Goal: Task Accomplishment & Management: Manage account settings

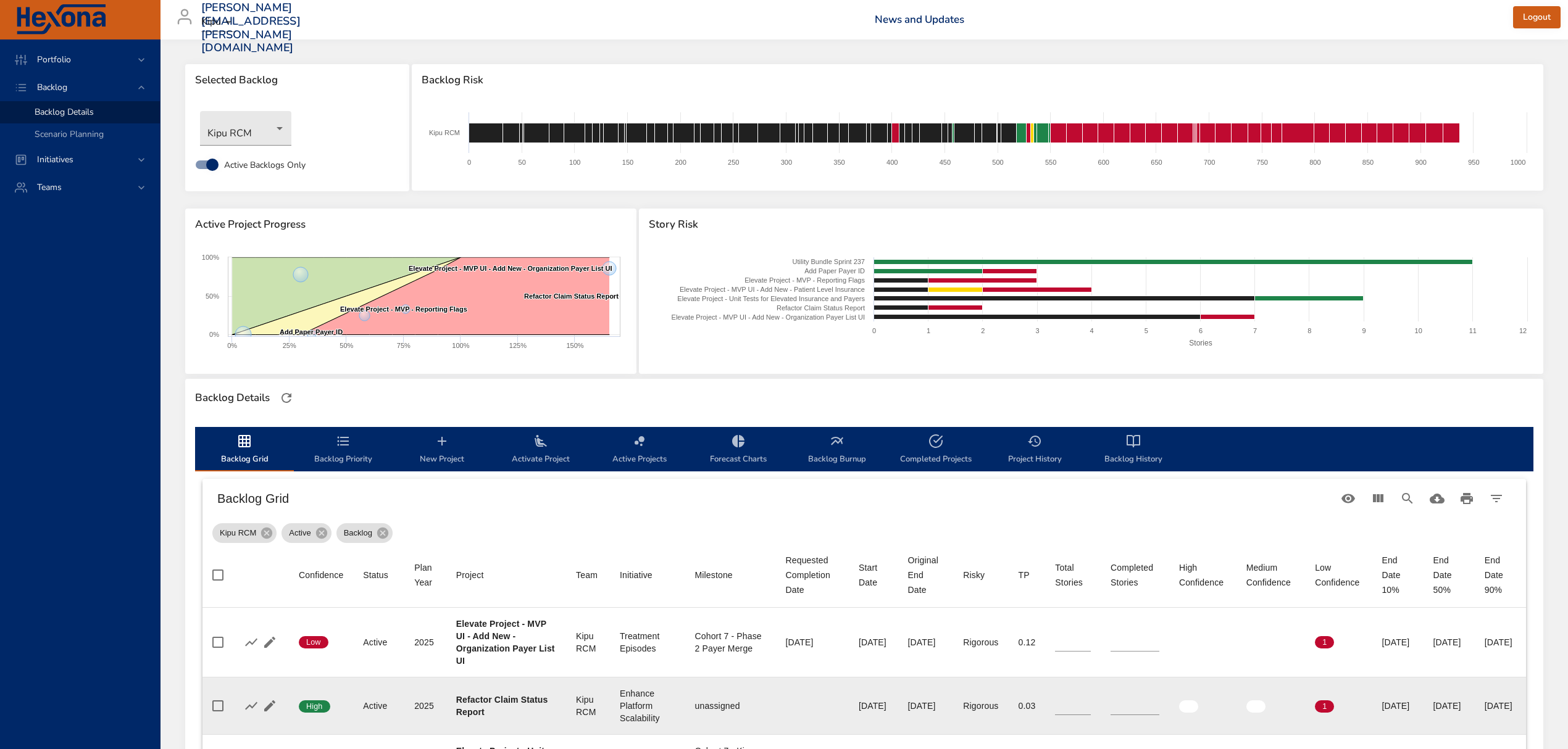
scroll to position [329, 0]
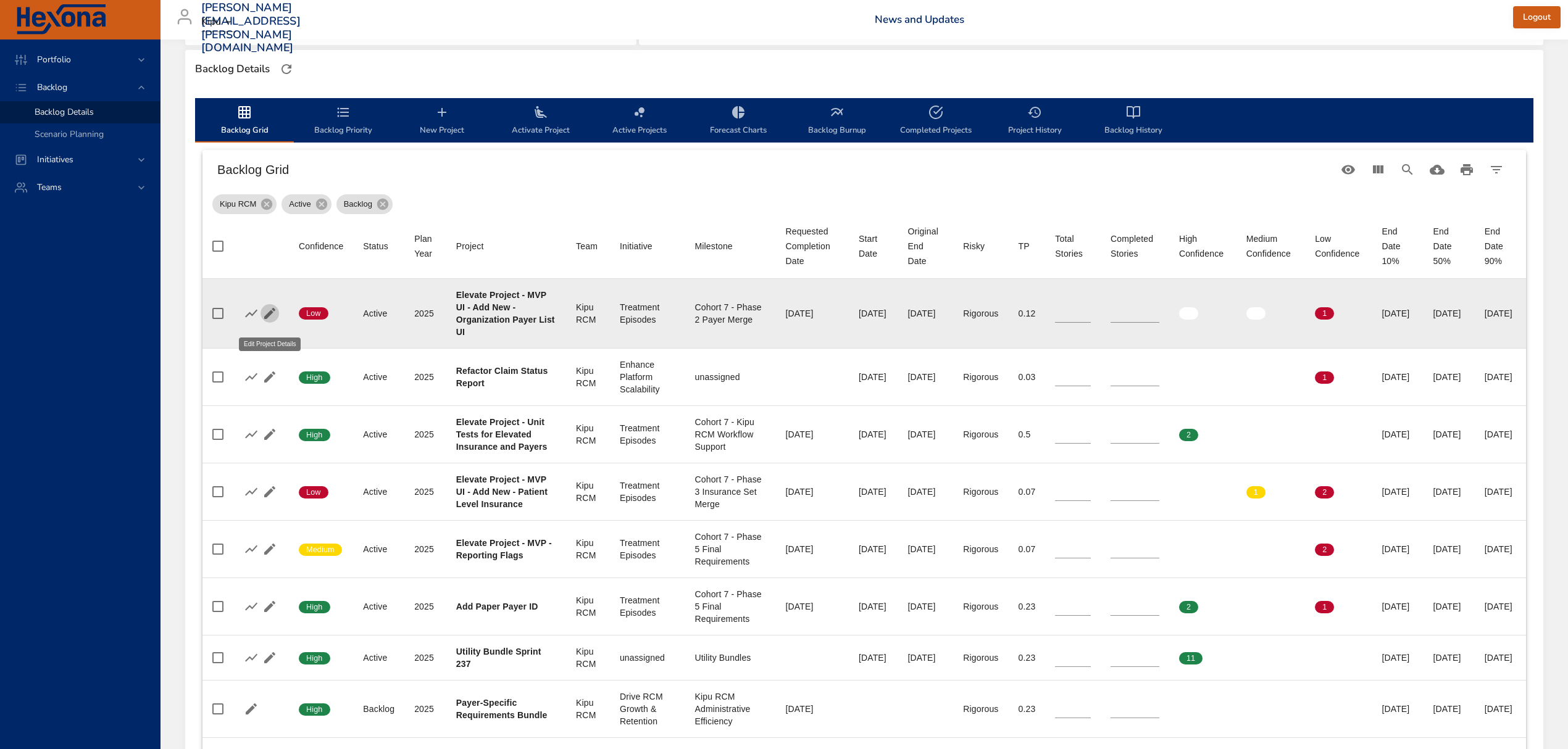
click at [267, 318] on icon "button" at bounding box center [269, 313] width 14 height 14
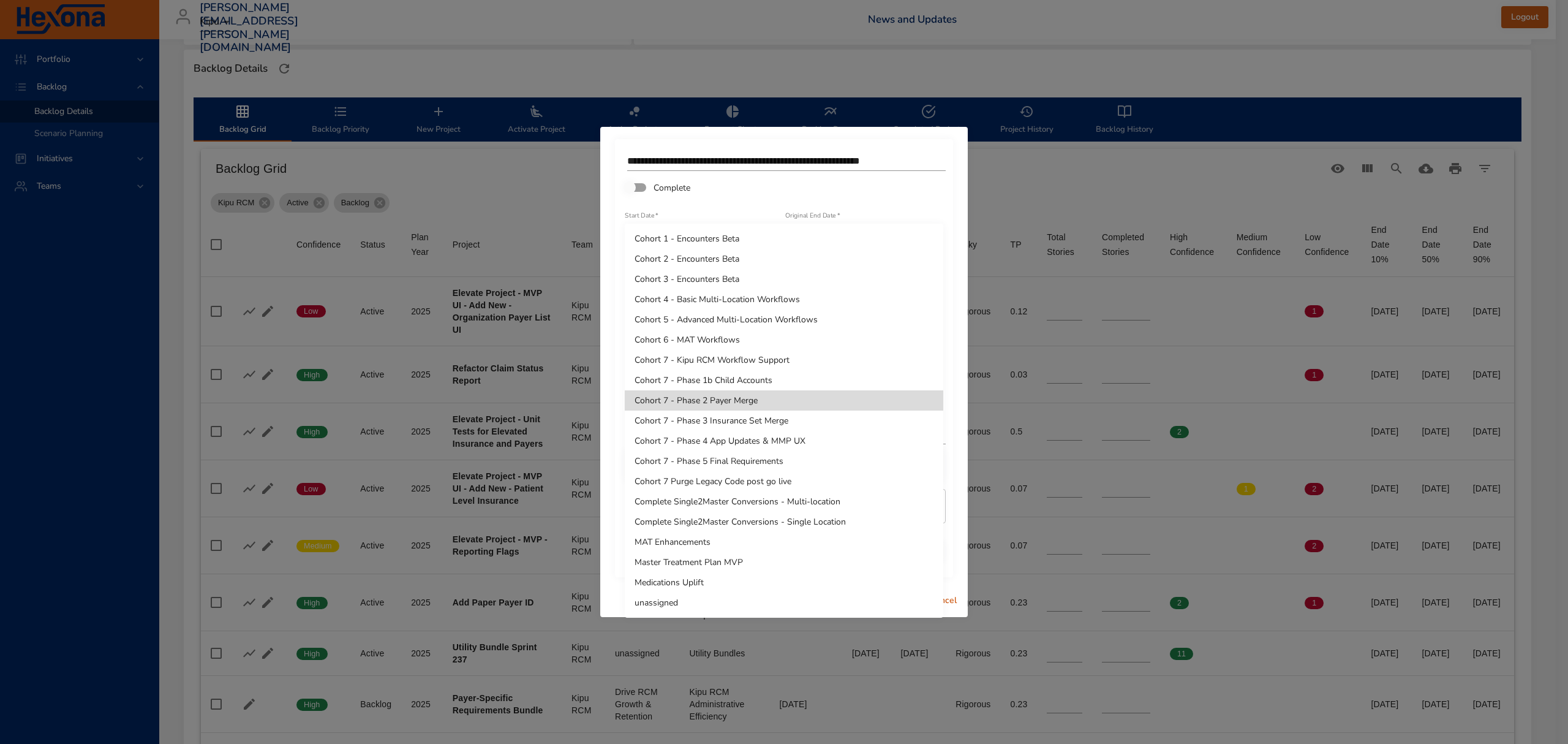
click at [883, 395] on body "Portfolio Backlog Backlog Details Scenario Planning Initiatives Teams [PERSON_N…" at bounding box center [784, 46] width 1568 height 744
click at [1086, 164] on div at bounding box center [784, 372] width 1568 height 744
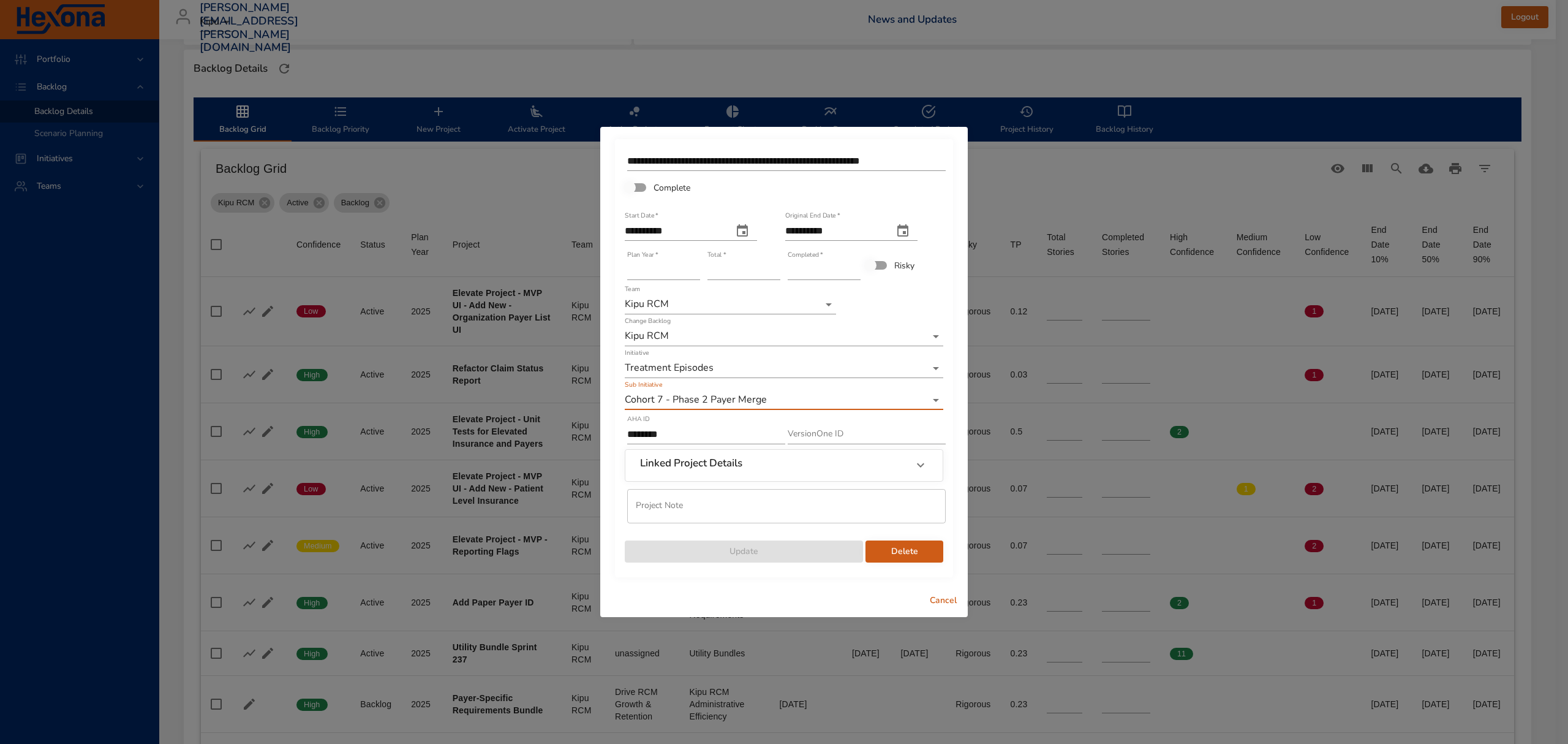
click at [934, 601] on span "Cancel" at bounding box center [943, 600] width 30 height 15
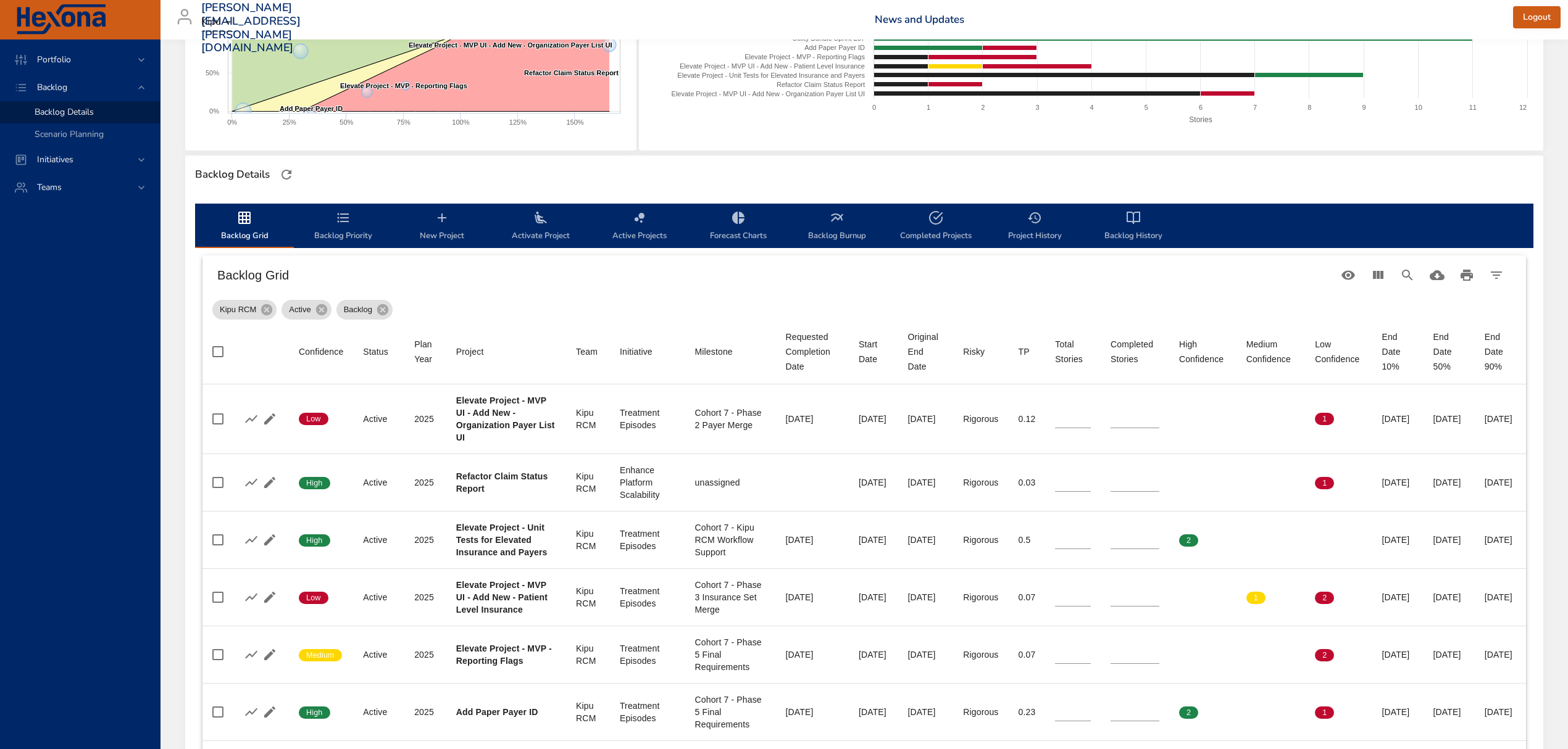
scroll to position [0, 0]
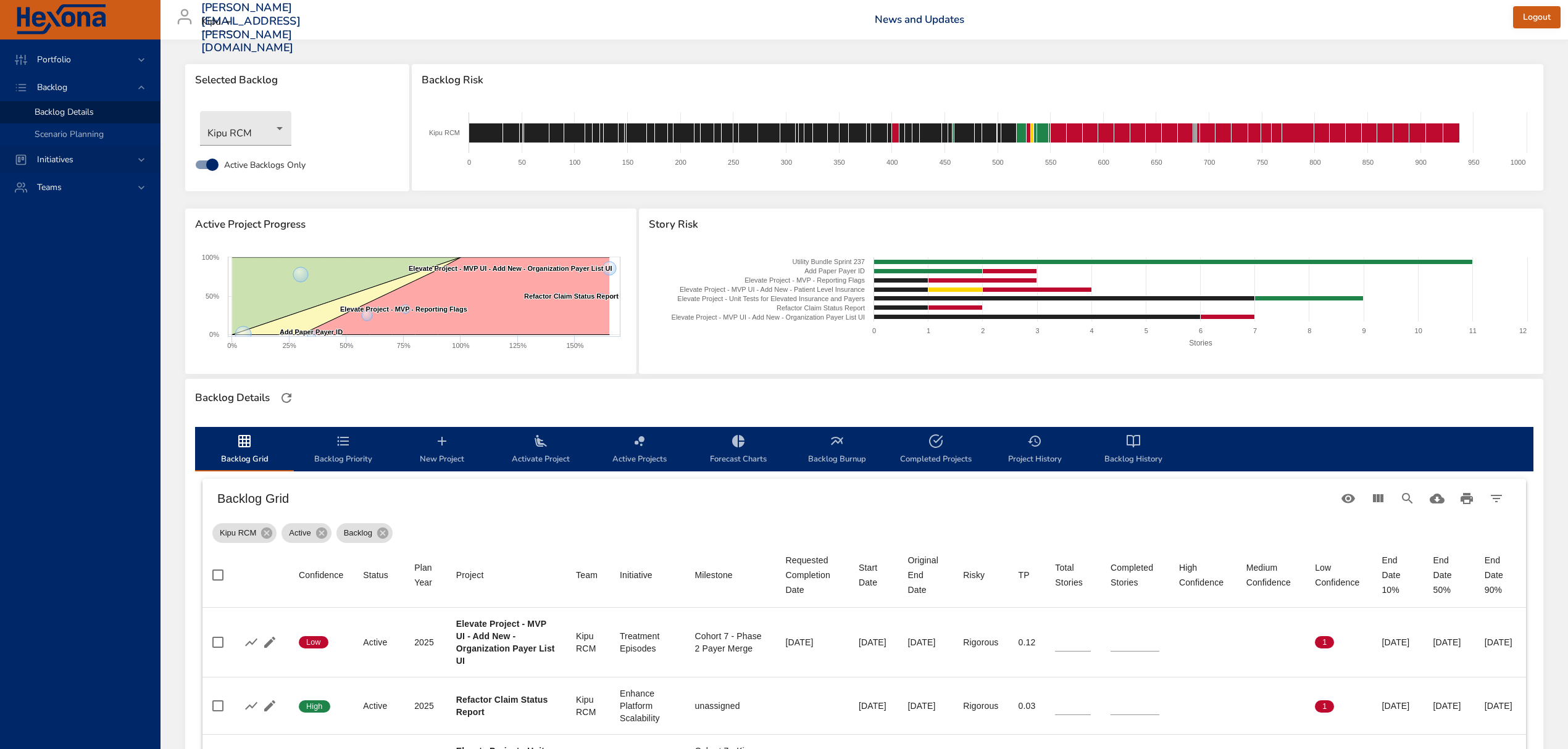
click at [140, 158] on icon at bounding box center [141, 159] width 12 height 12
click at [70, 141] on span "Dashboard" at bounding box center [55, 140] width 42 height 12
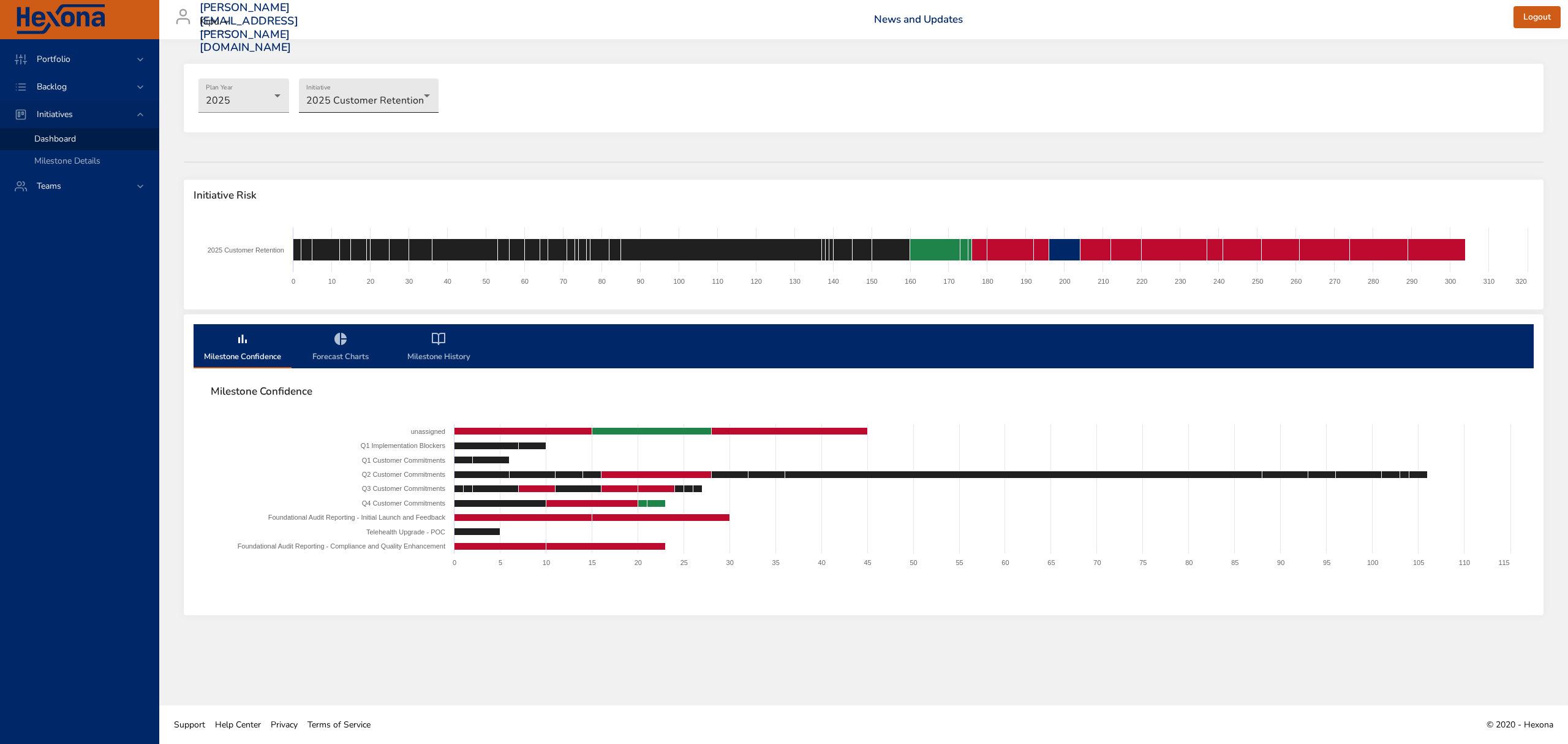
click at [373, 109] on body "Portfolio Backlog Initiatives Dashboard Milestone Details Teams [PERSON_NAME][E…" at bounding box center [784, 372] width 1568 height 744
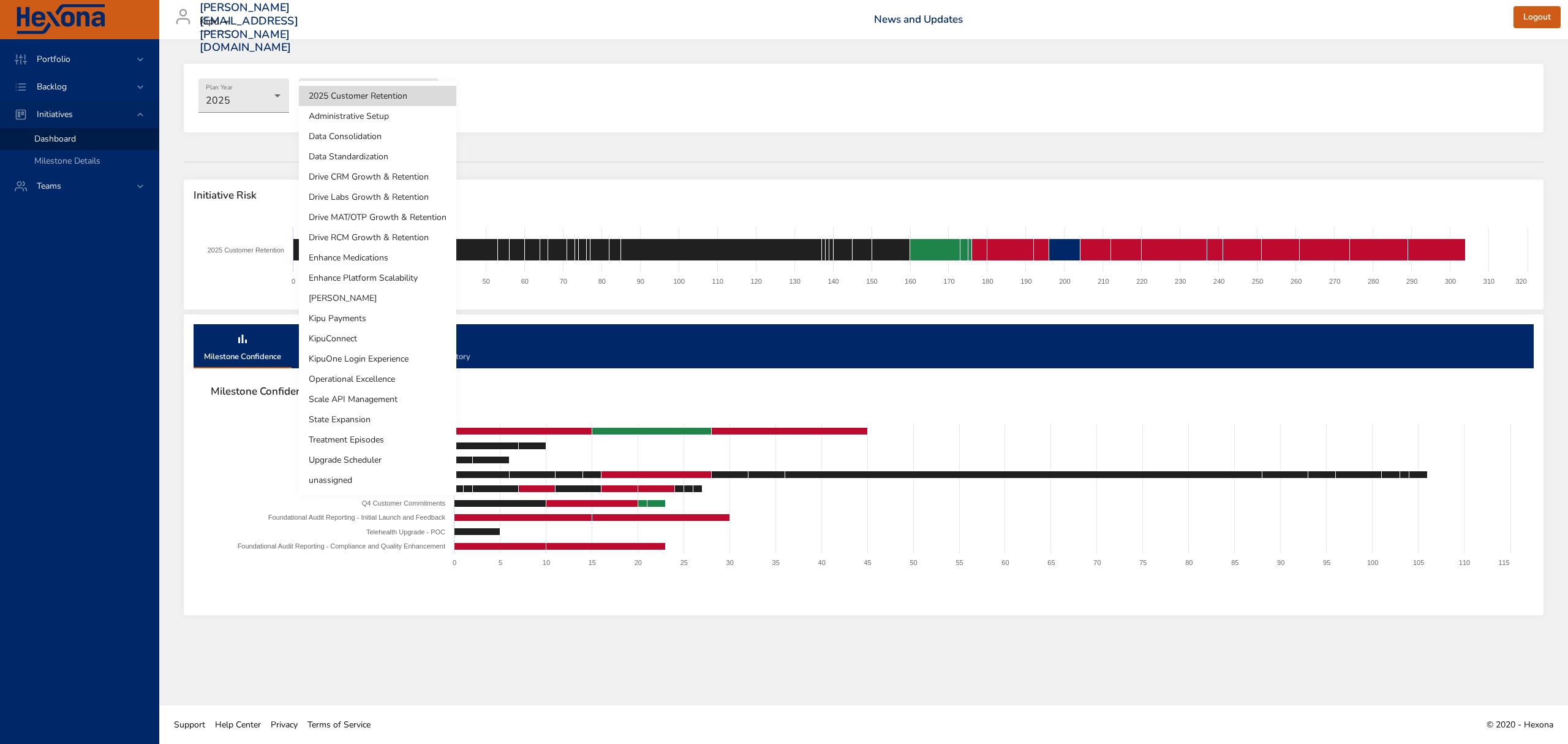
click at [387, 442] on li "Treatment Episodes" at bounding box center [377, 439] width 157 height 20
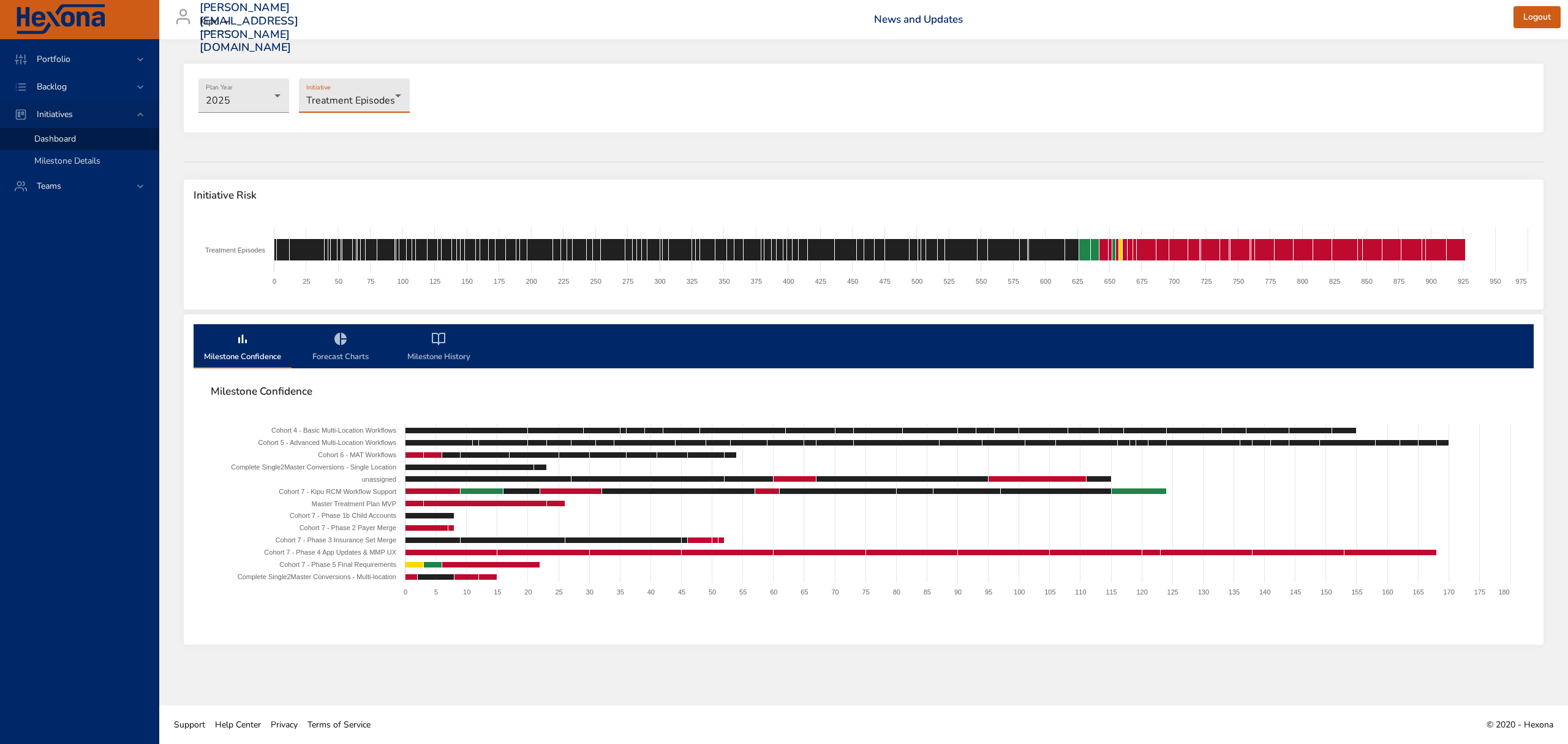
click at [57, 152] on link "Milestone Details" at bounding box center [79, 161] width 159 height 22
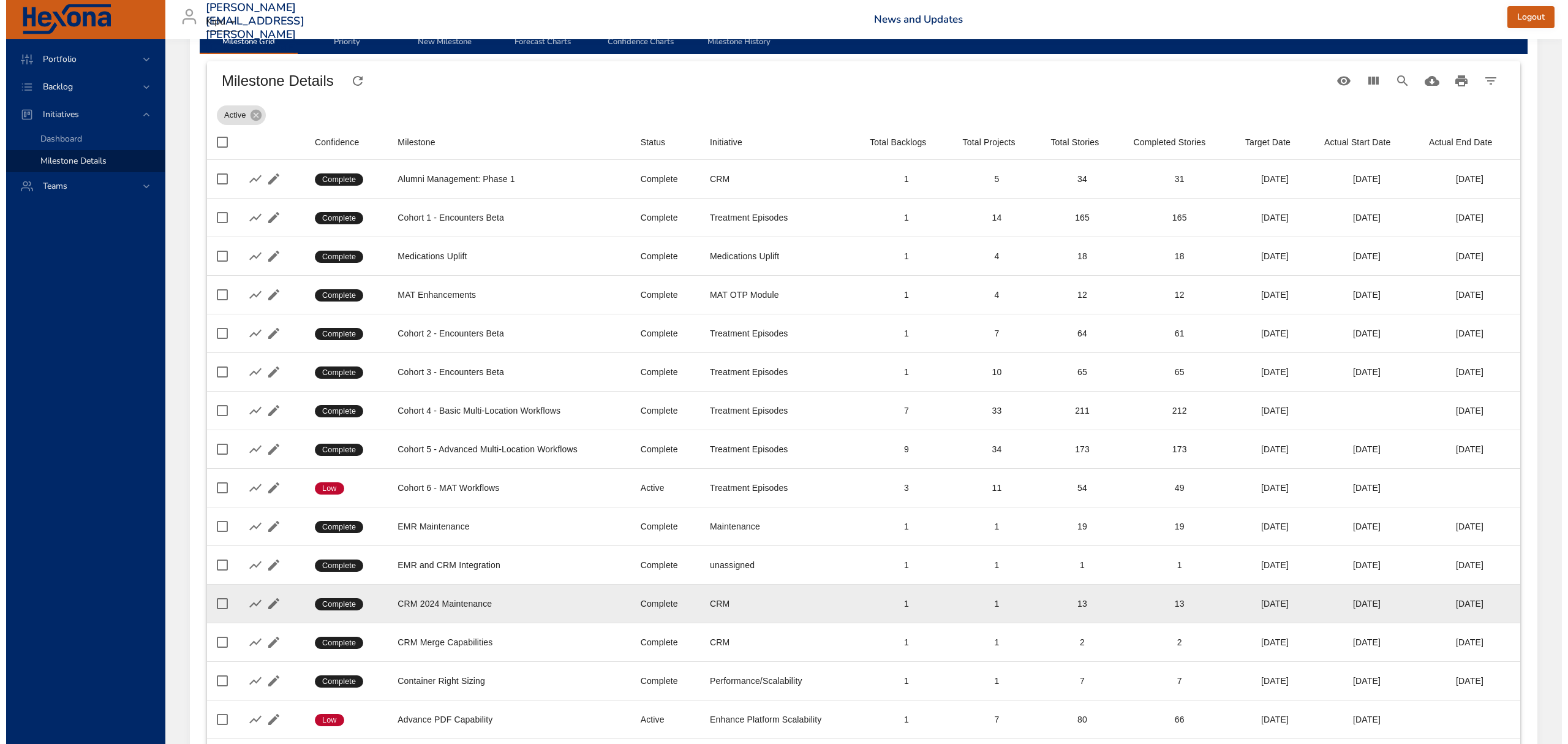
scroll to position [180, 0]
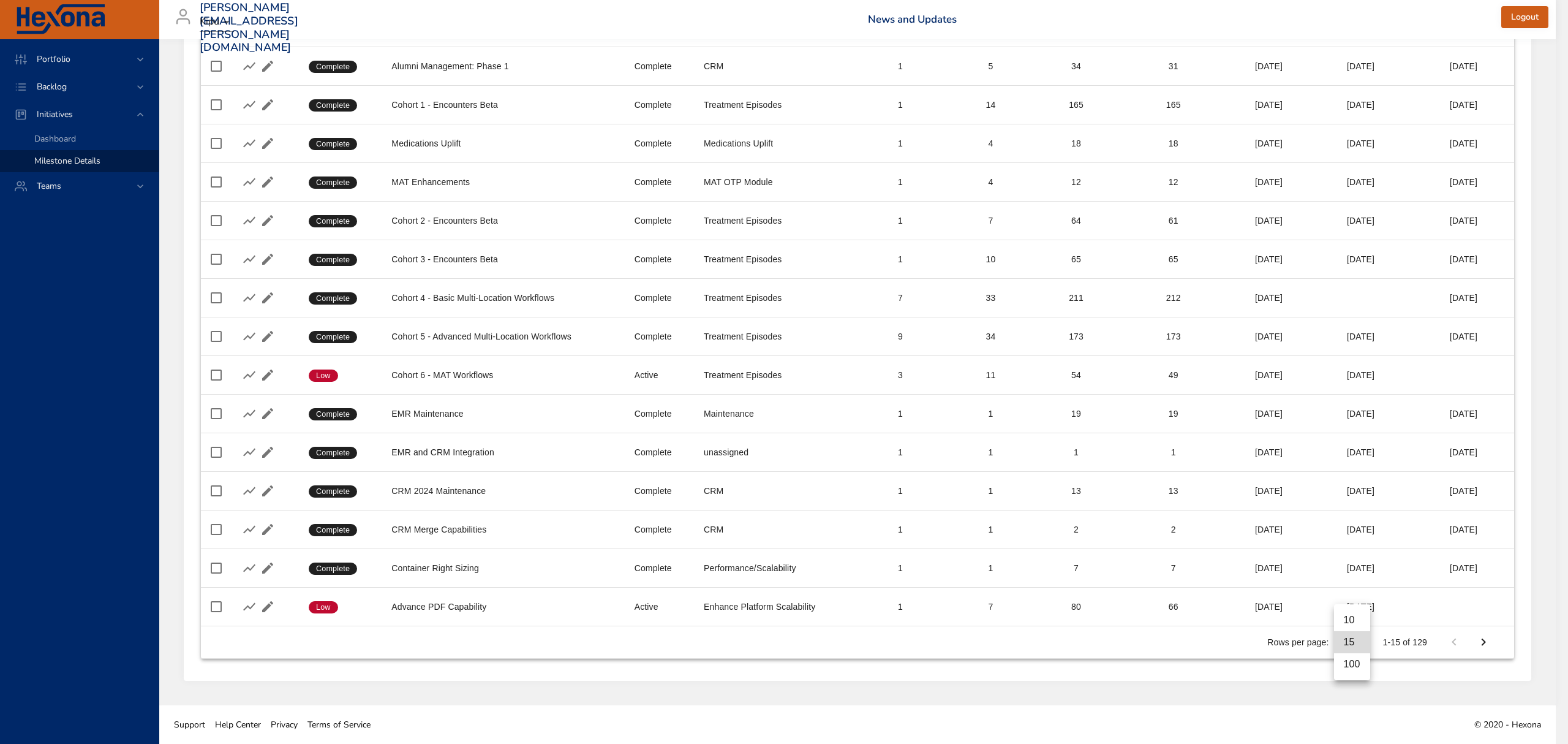
click at [1356, 568] on body "Portfolio Backlog Initiatives Dashboard Milestone Details Teams [PERSON_NAME][E…" at bounding box center [784, 196] width 1568 height 744
click at [1357, 661] on li "100" at bounding box center [1352, 664] width 36 height 22
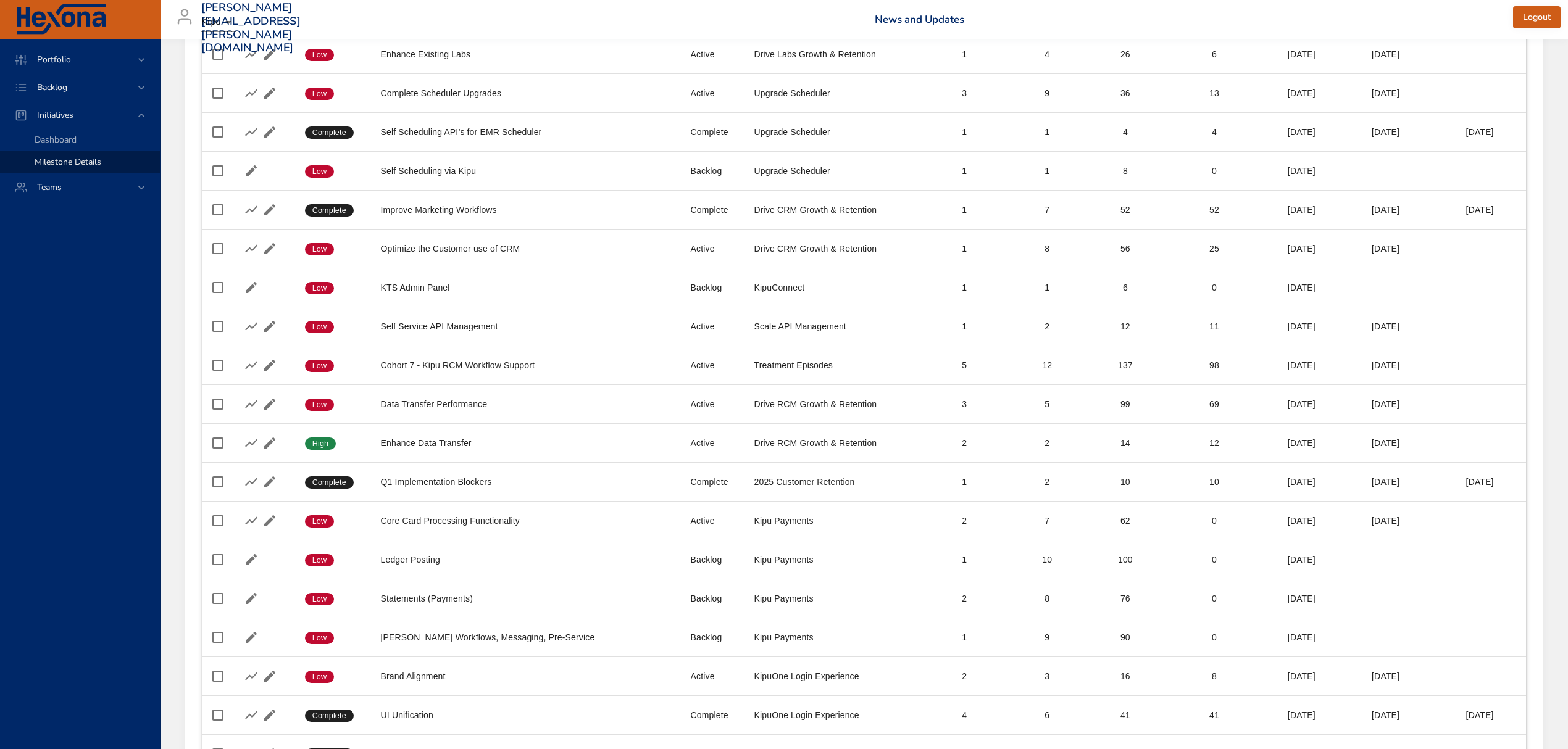
scroll to position [3502, 0]
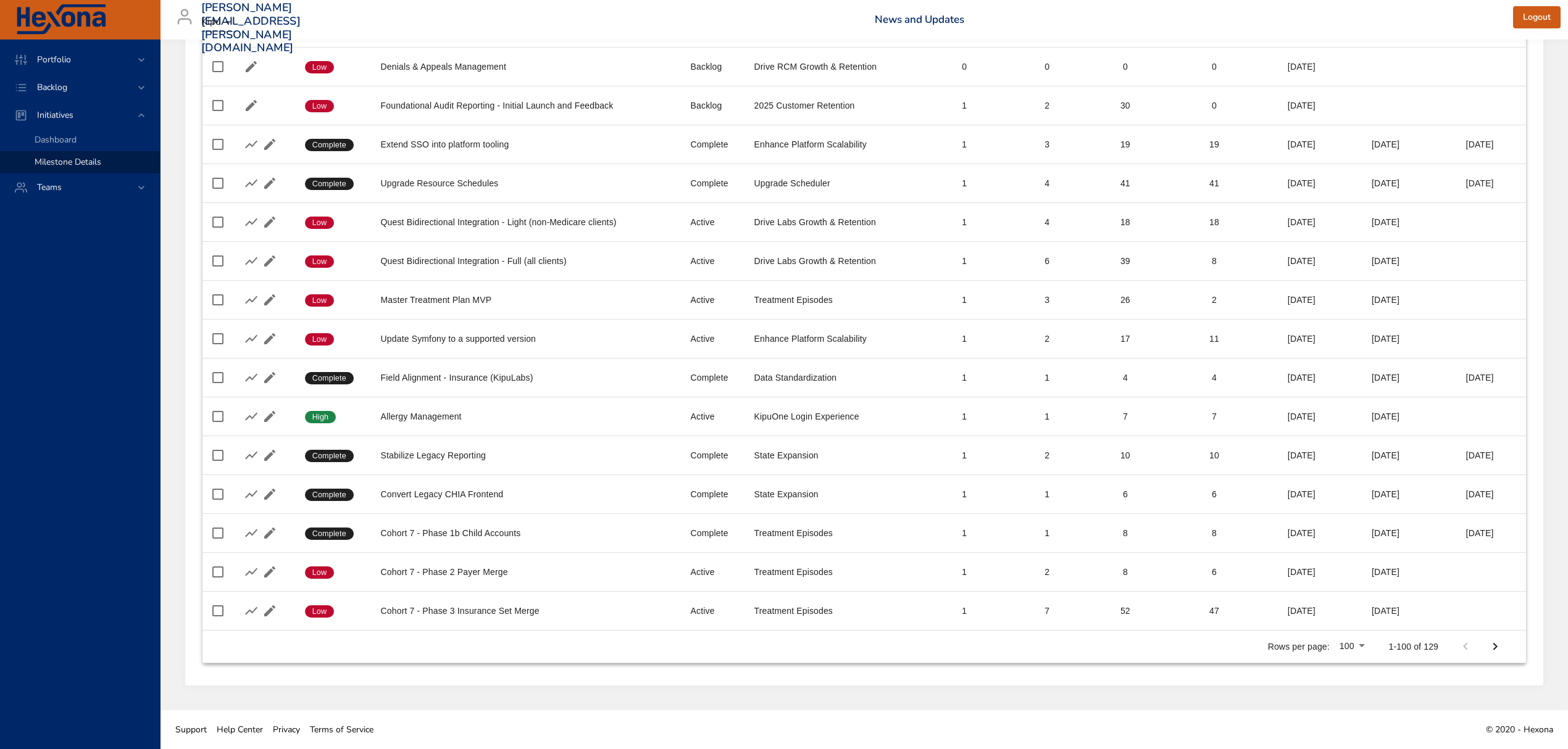
click at [1504, 645] on button "Next Page" at bounding box center [1495, 646] width 30 height 30
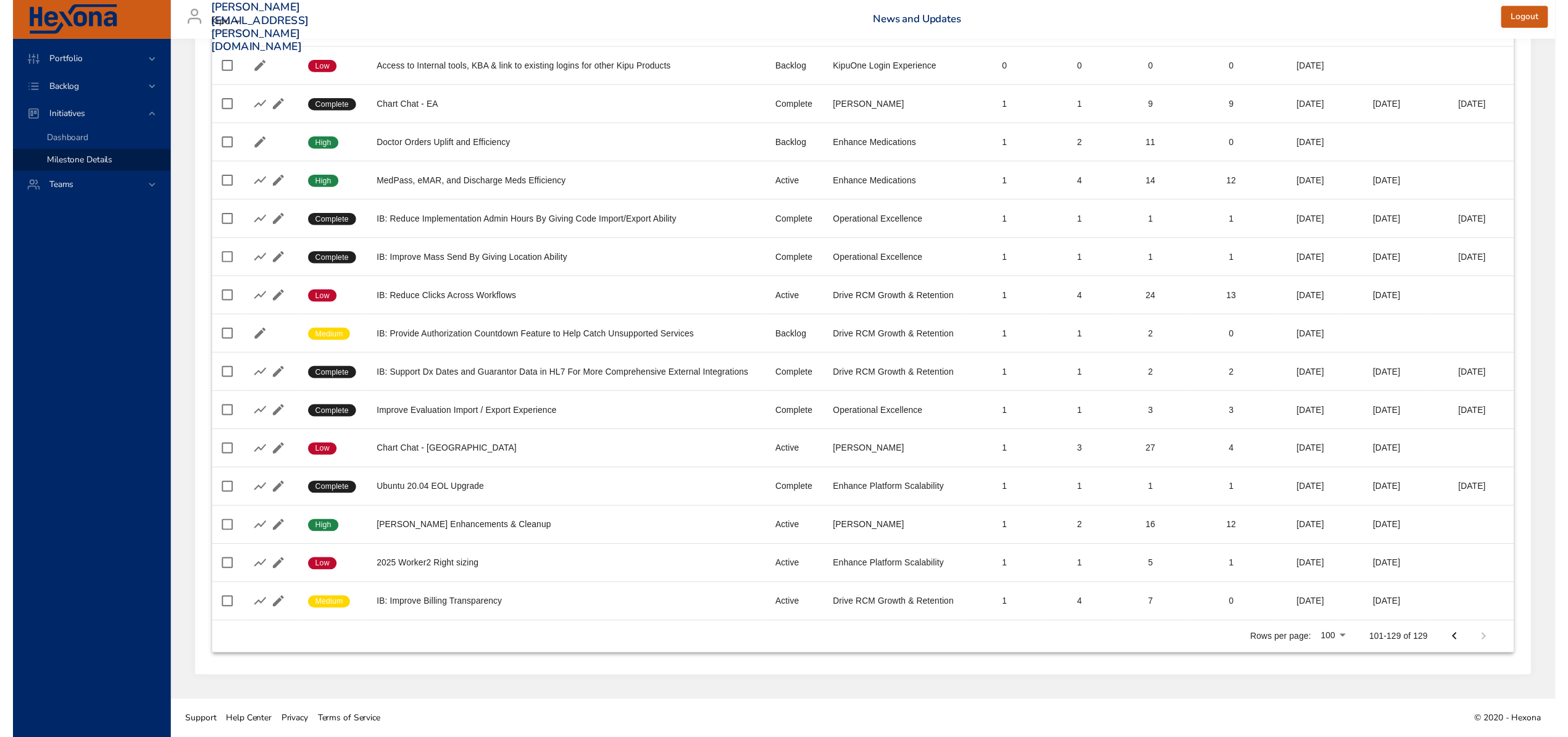
scroll to position [0, 0]
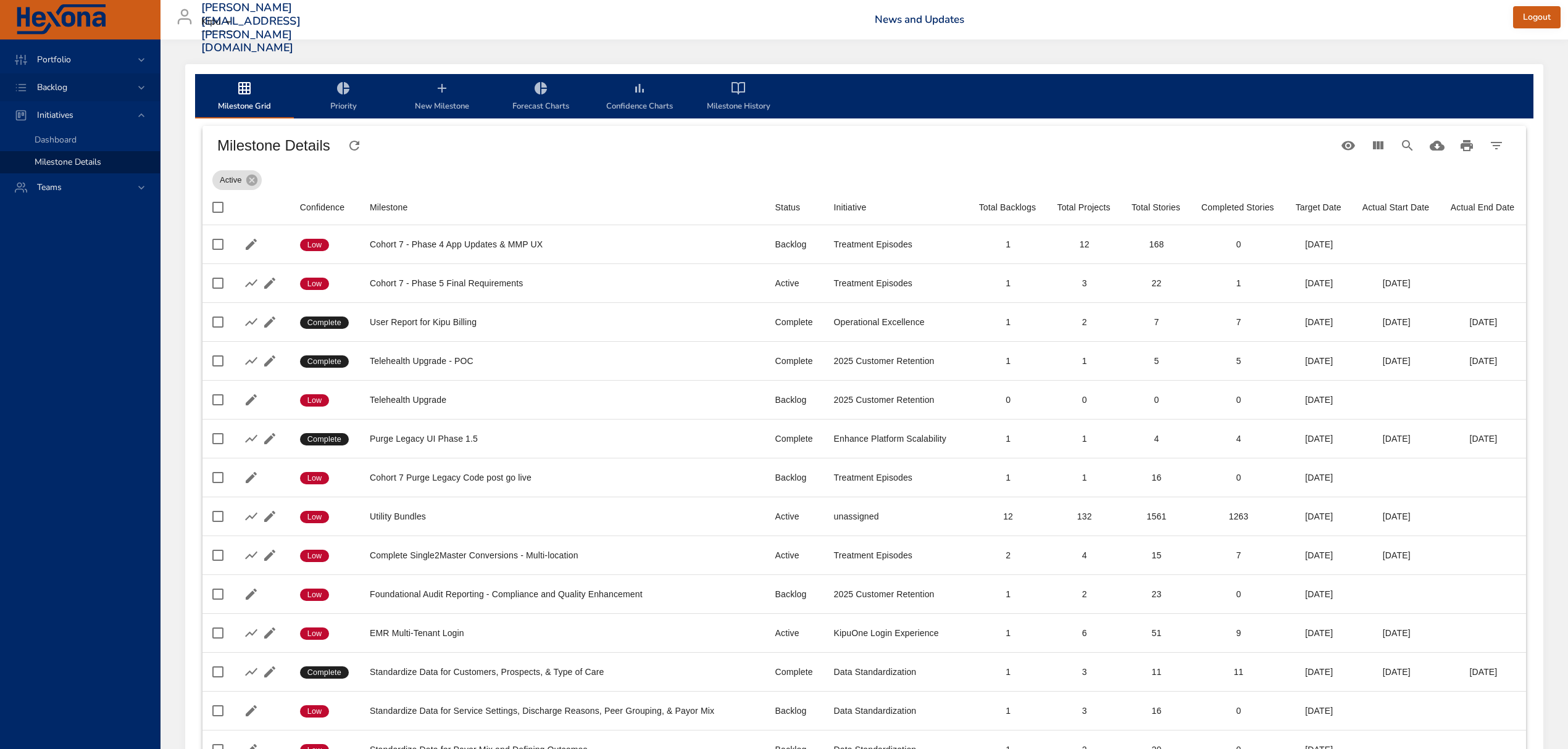
click at [122, 77] on div "Backlog" at bounding box center [80, 87] width 160 height 28
click at [76, 102] on link "Backlog Details" at bounding box center [80, 113] width 160 height 23
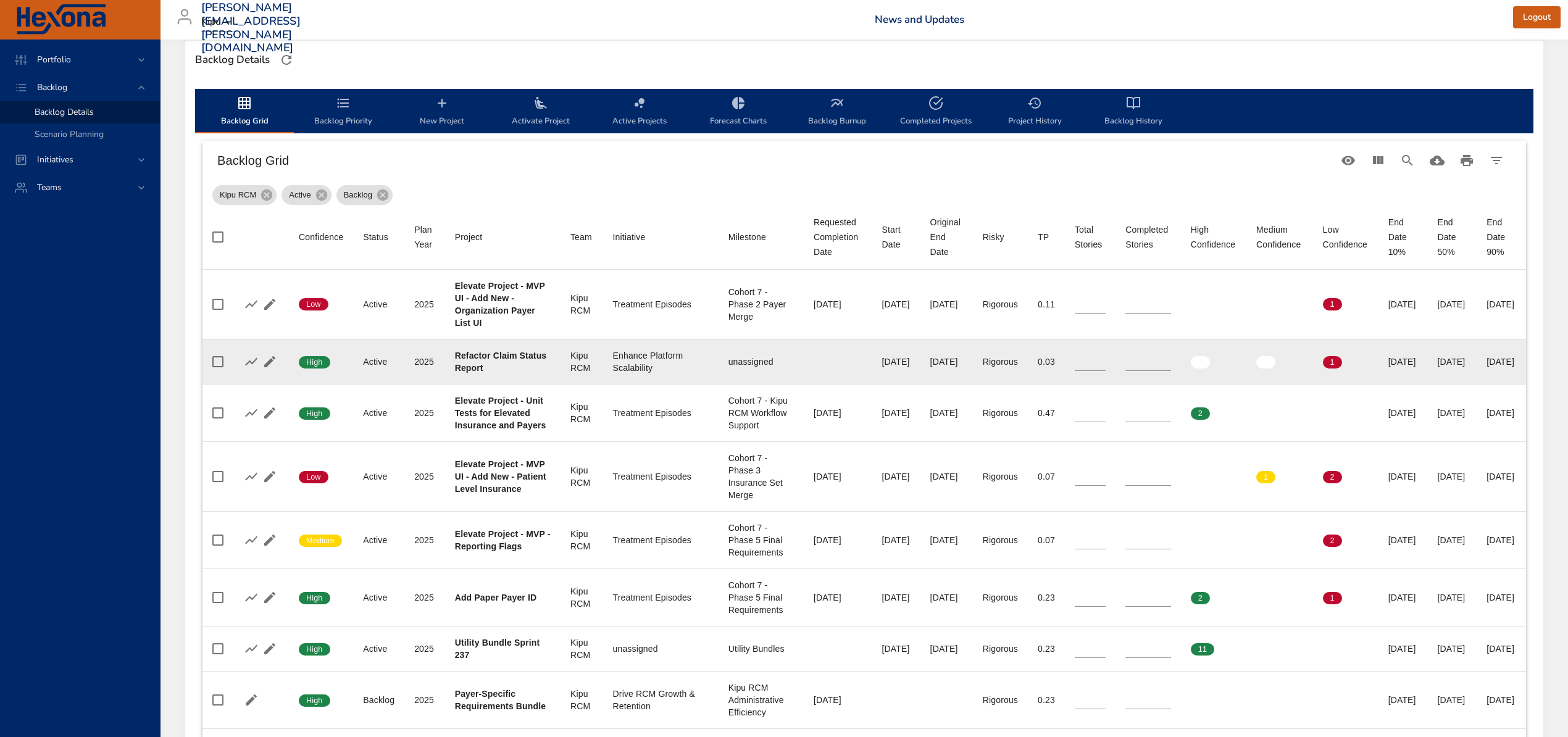
scroll to position [247, 0]
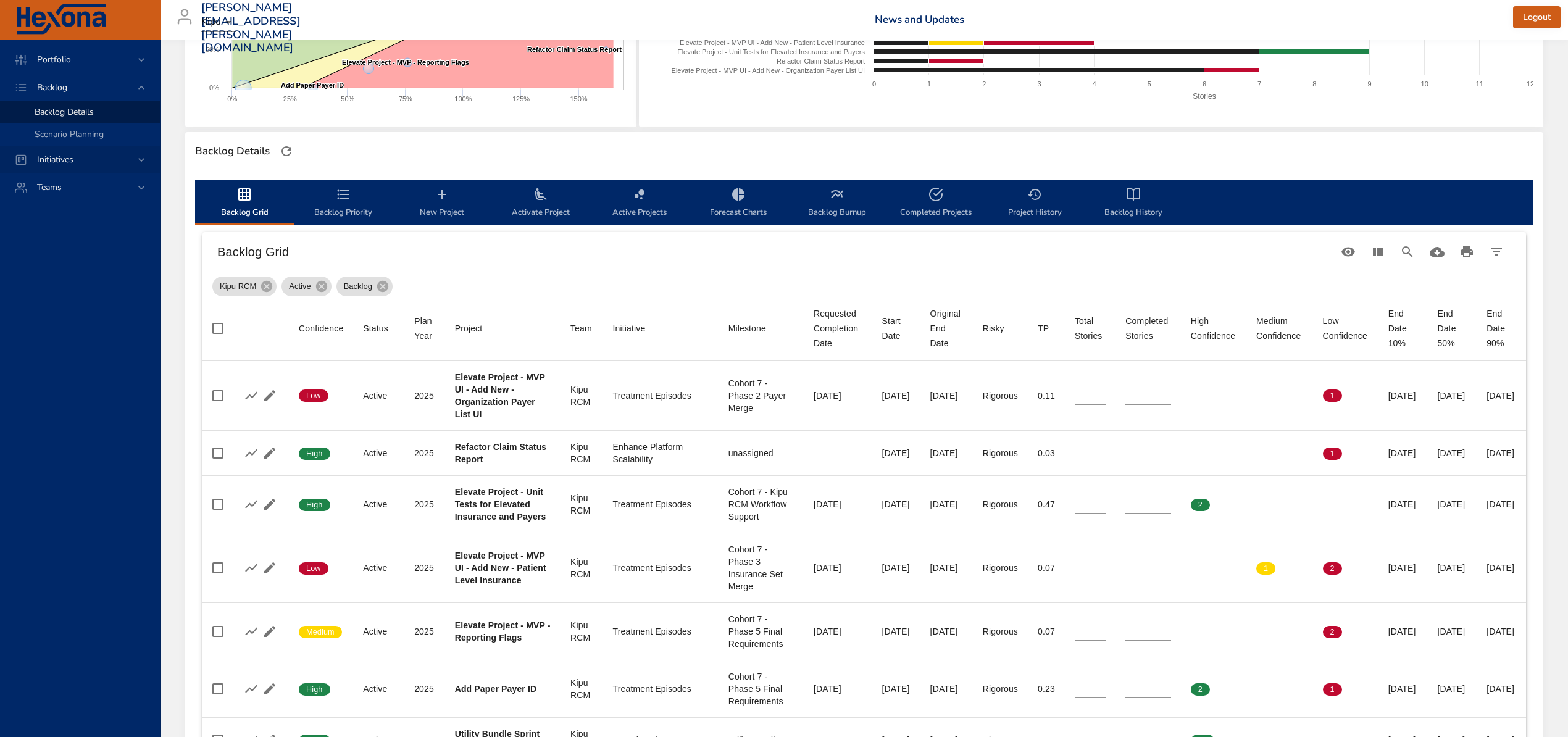
click at [117, 159] on div "Initiatives" at bounding box center [81, 159] width 108 height 13
click at [86, 161] on span "Milestone Details" at bounding box center [68, 162] width 67 height 12
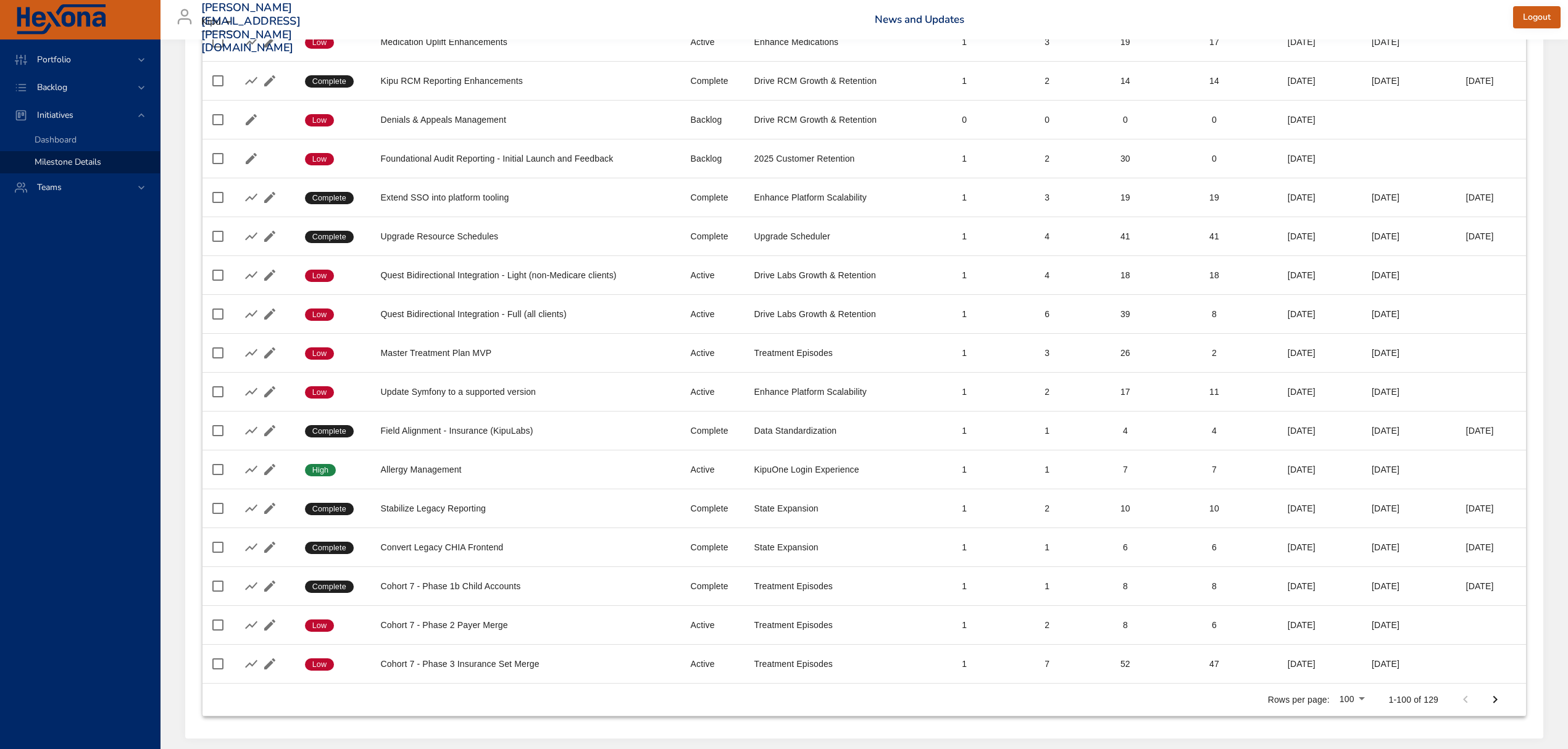
scroll to position [3502, 0]
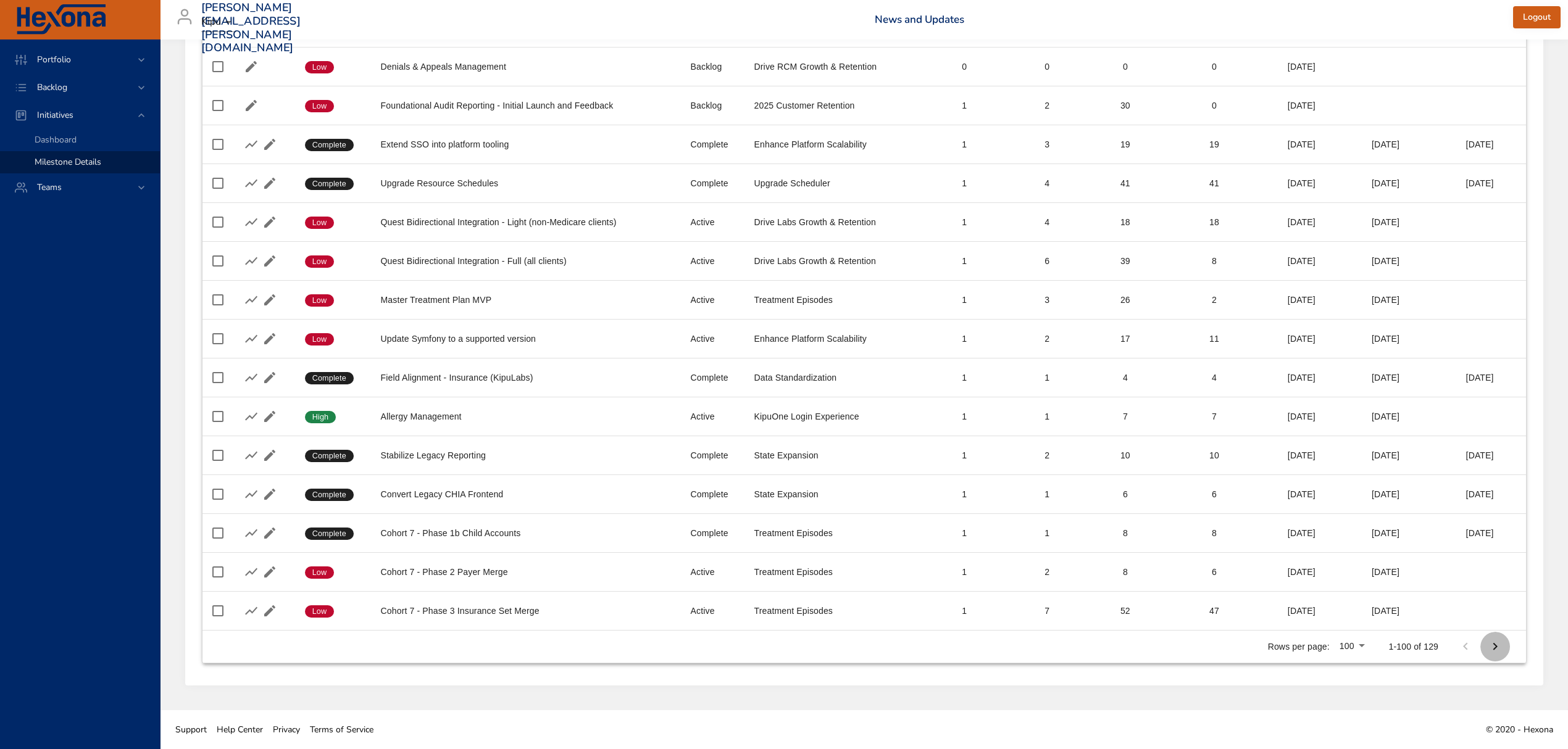
click at [1506, 652] on button "Next Page" at bounding box center [1495, 646] width 30 height 30
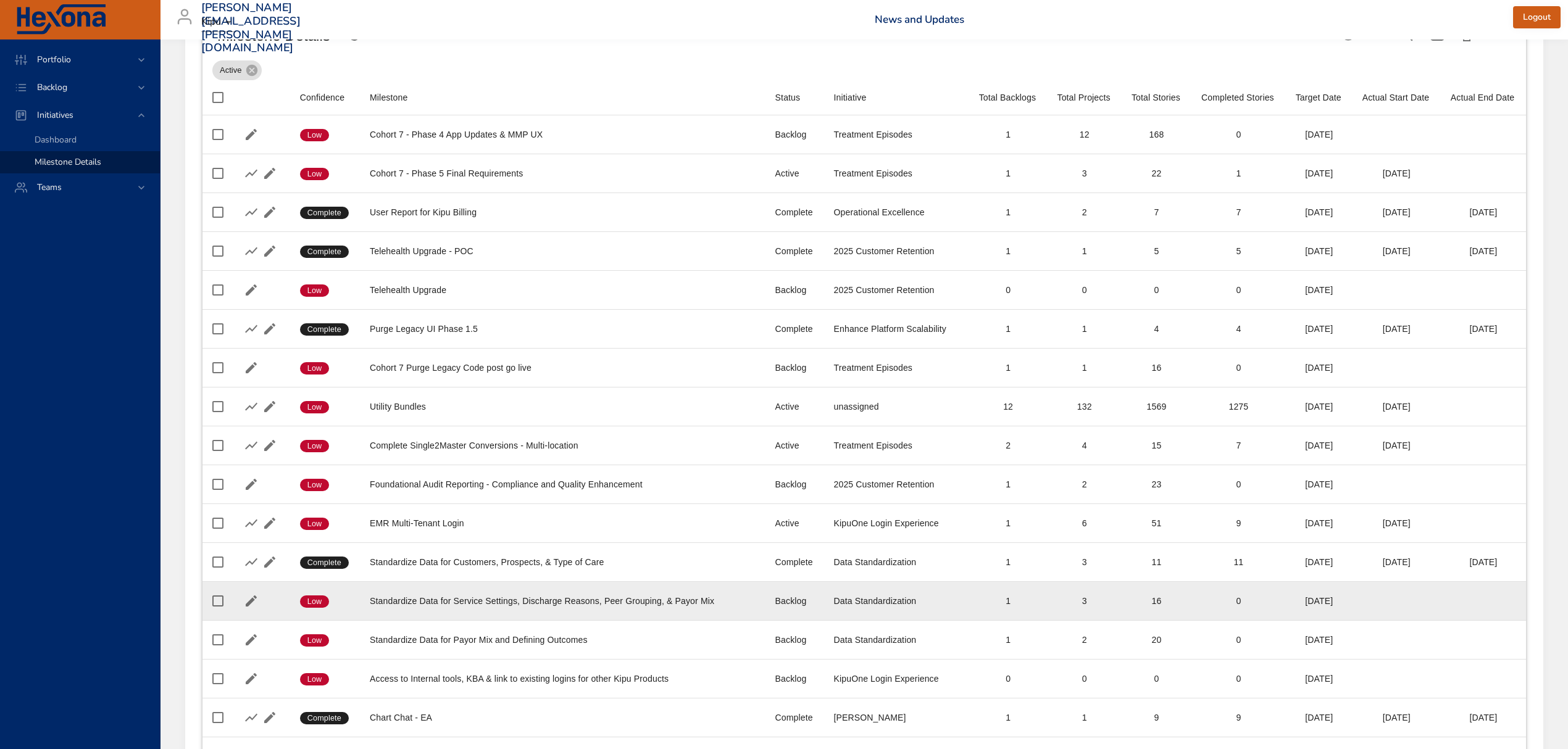
scroll to position [0, 0]
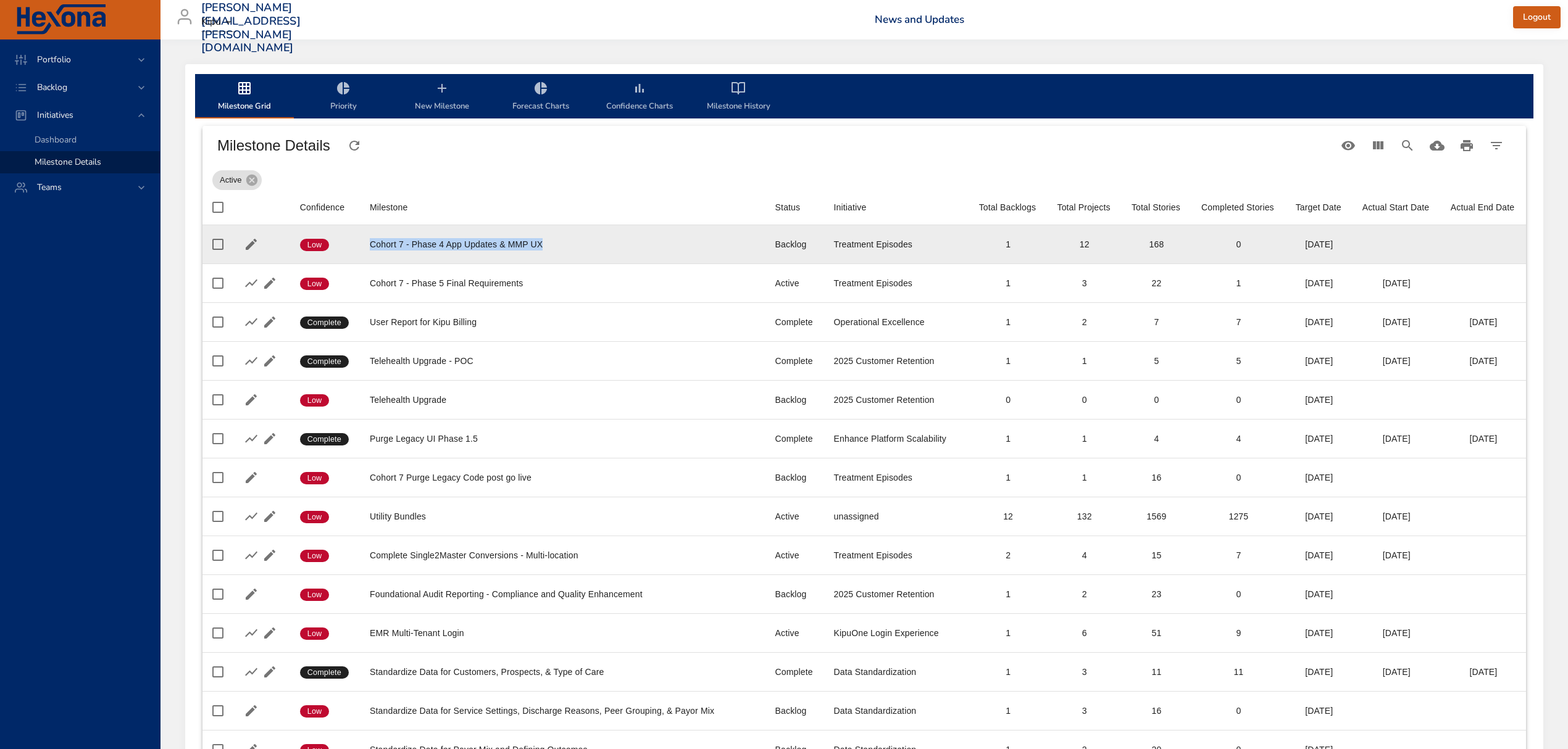
drag, startPoint x: 544, startPoint y: 243, endPoint x: 363, endPoint y: 246, distance: 181.0
click at [363, 246] on td "Milestone Cohort 7 - Phase 4 App Updates & MMP UX" at bounding box center [563, 244] width 405 height 39
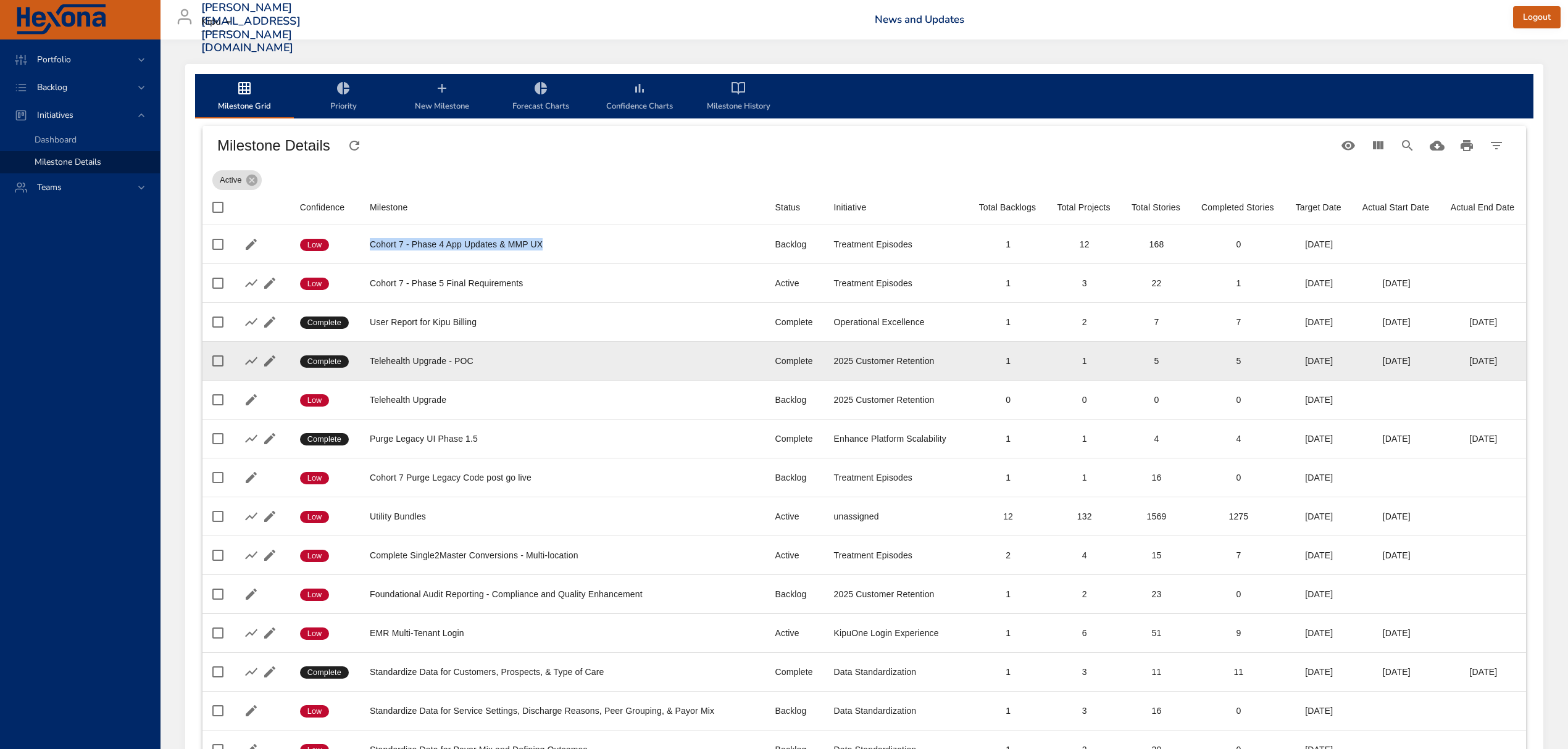
copy div "Cohort 7 - Phase 4 App Updates & MMP UX"
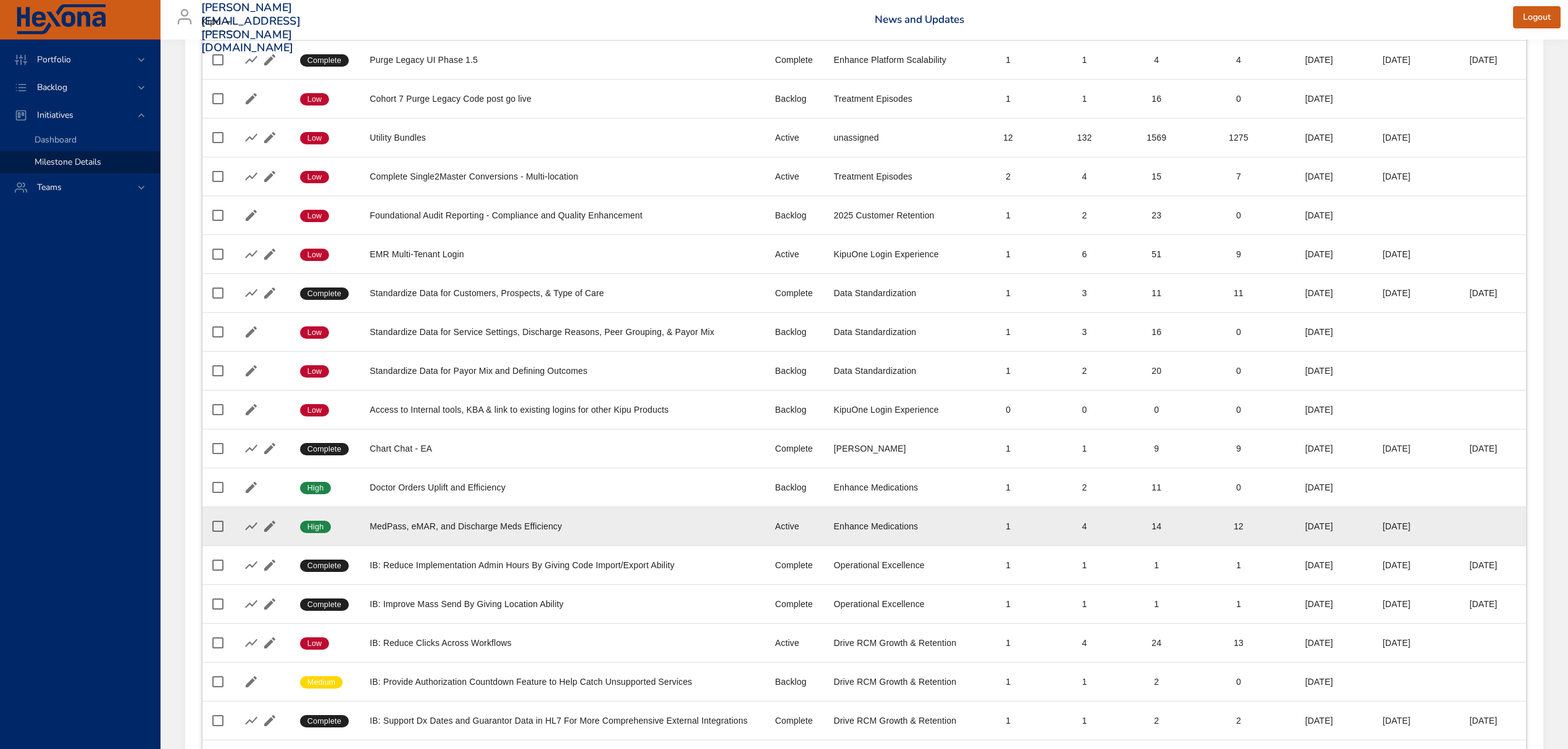
scroll to position [728, 0]
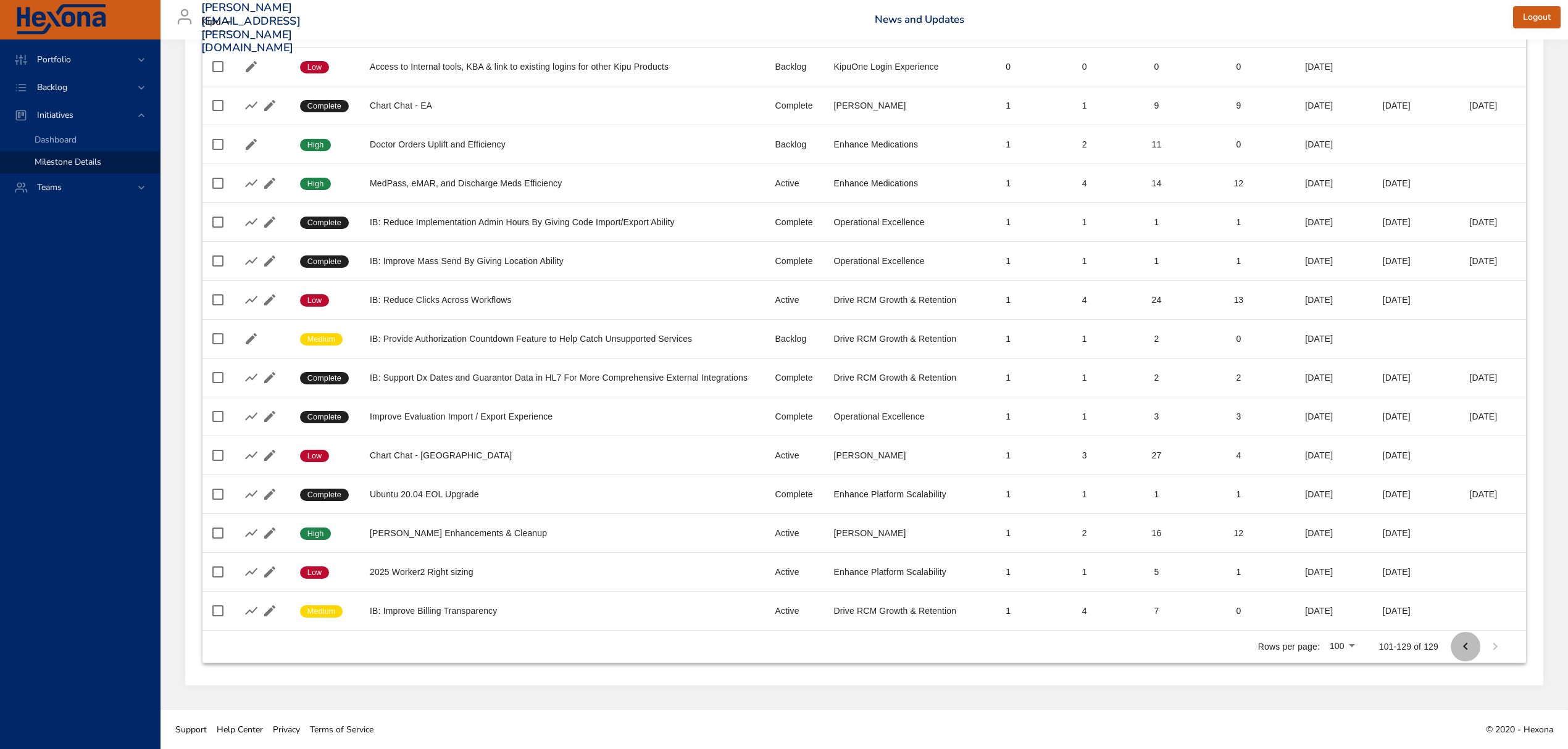
click at [1455, 647] on button "Previous Page" at bounding box center [1465, 646] width 30 height 30
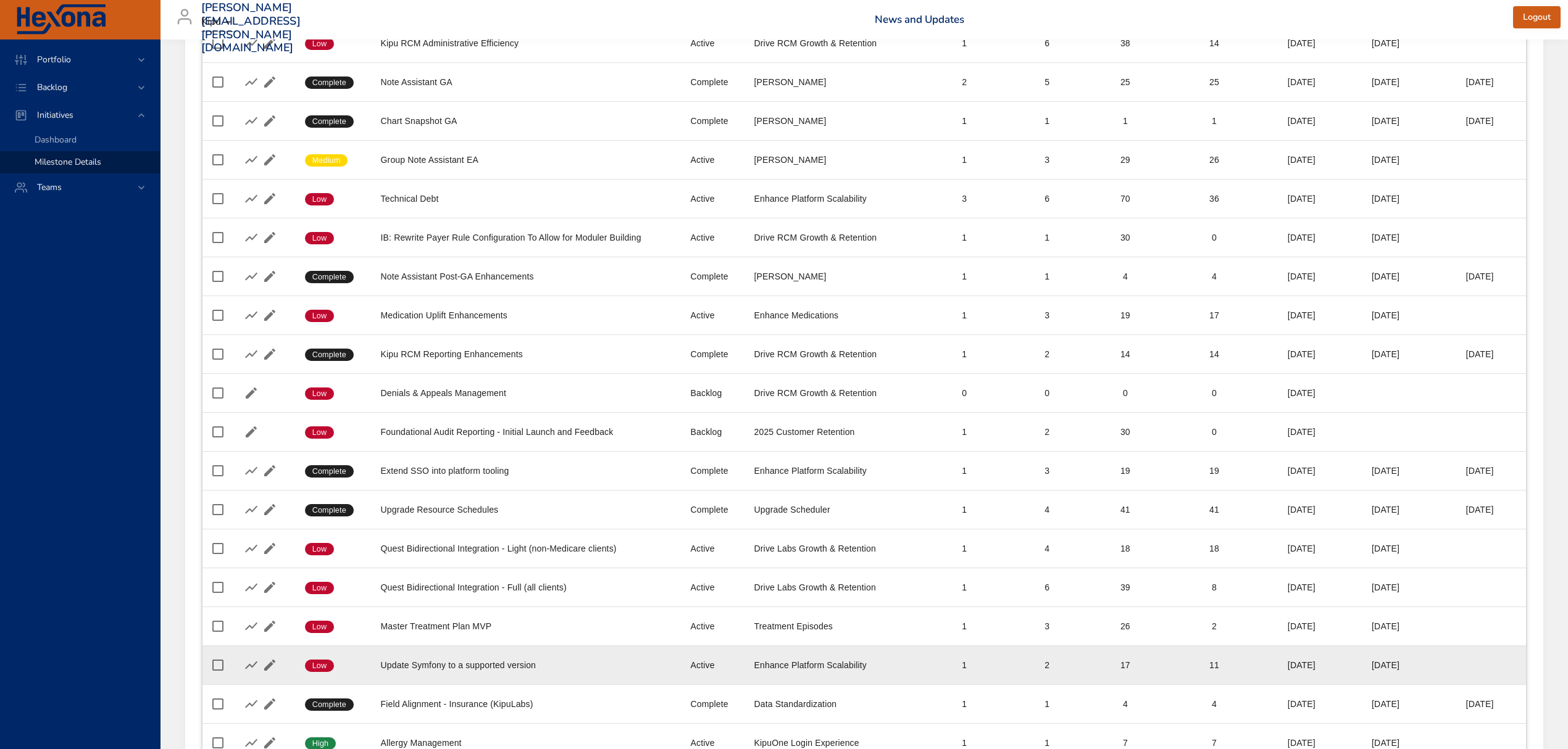
scroll to position [3502, 0]
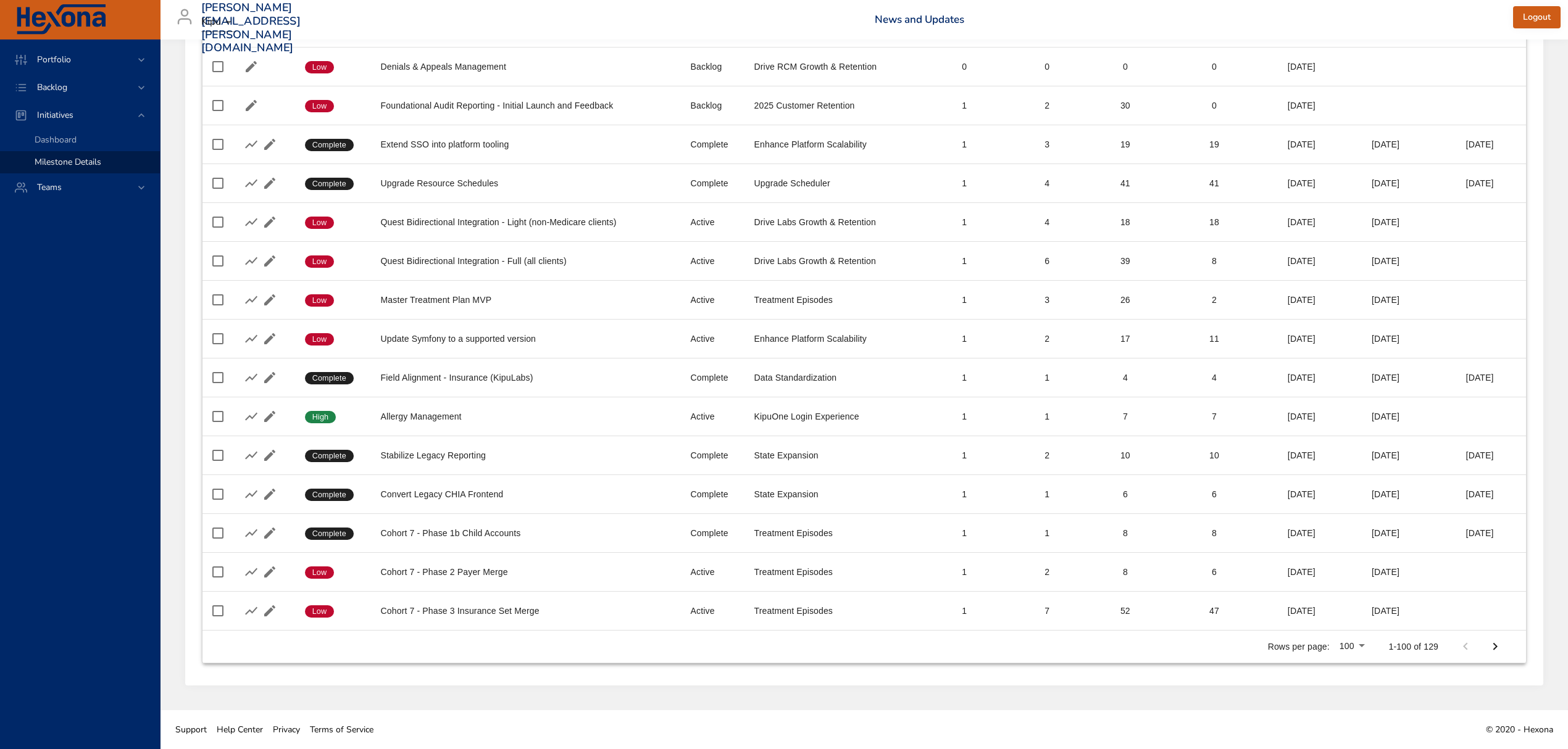
click at [1500, 655] on button "Next Page" at bounding box center [1495, 646] width 30 height 30
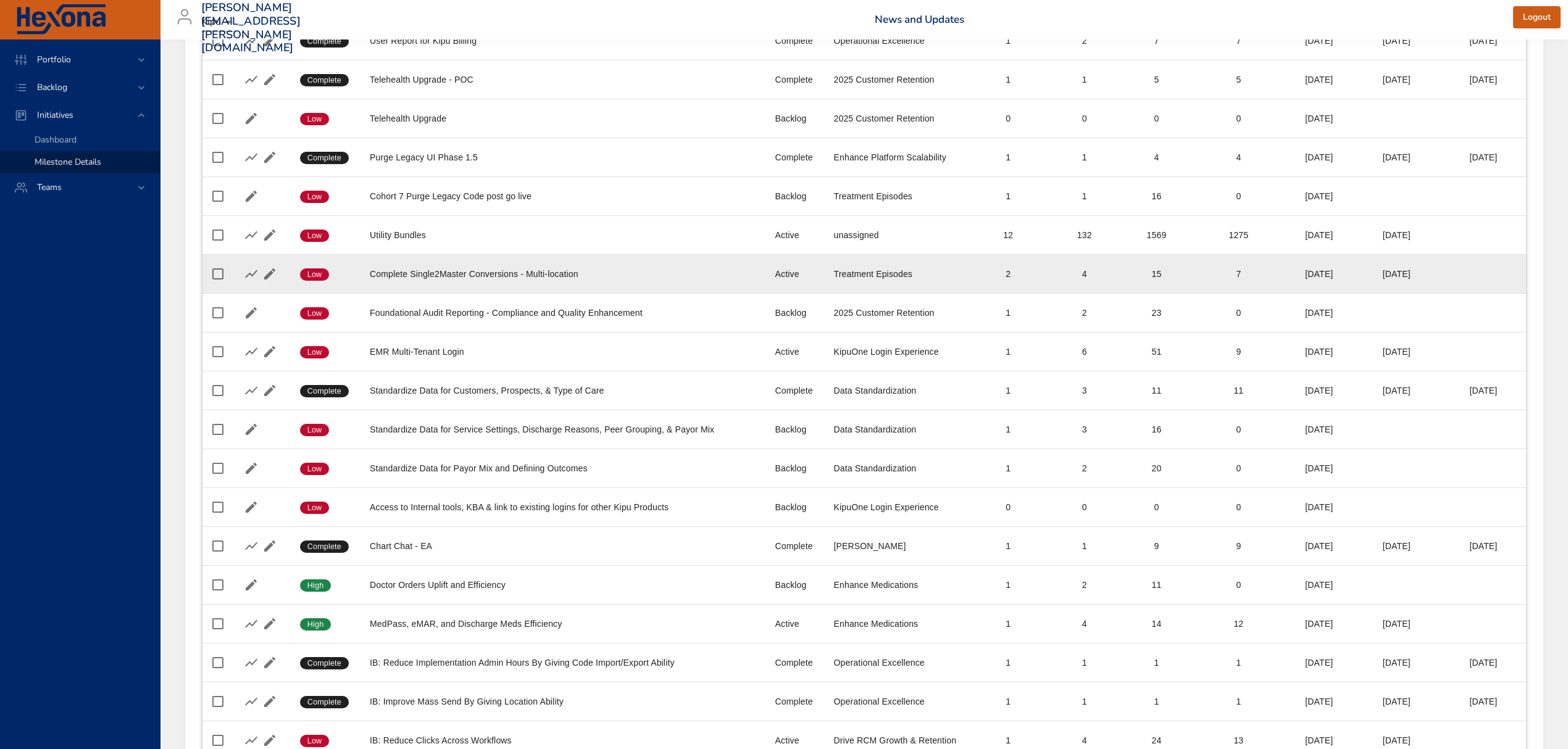
scroll to position [70, 0]
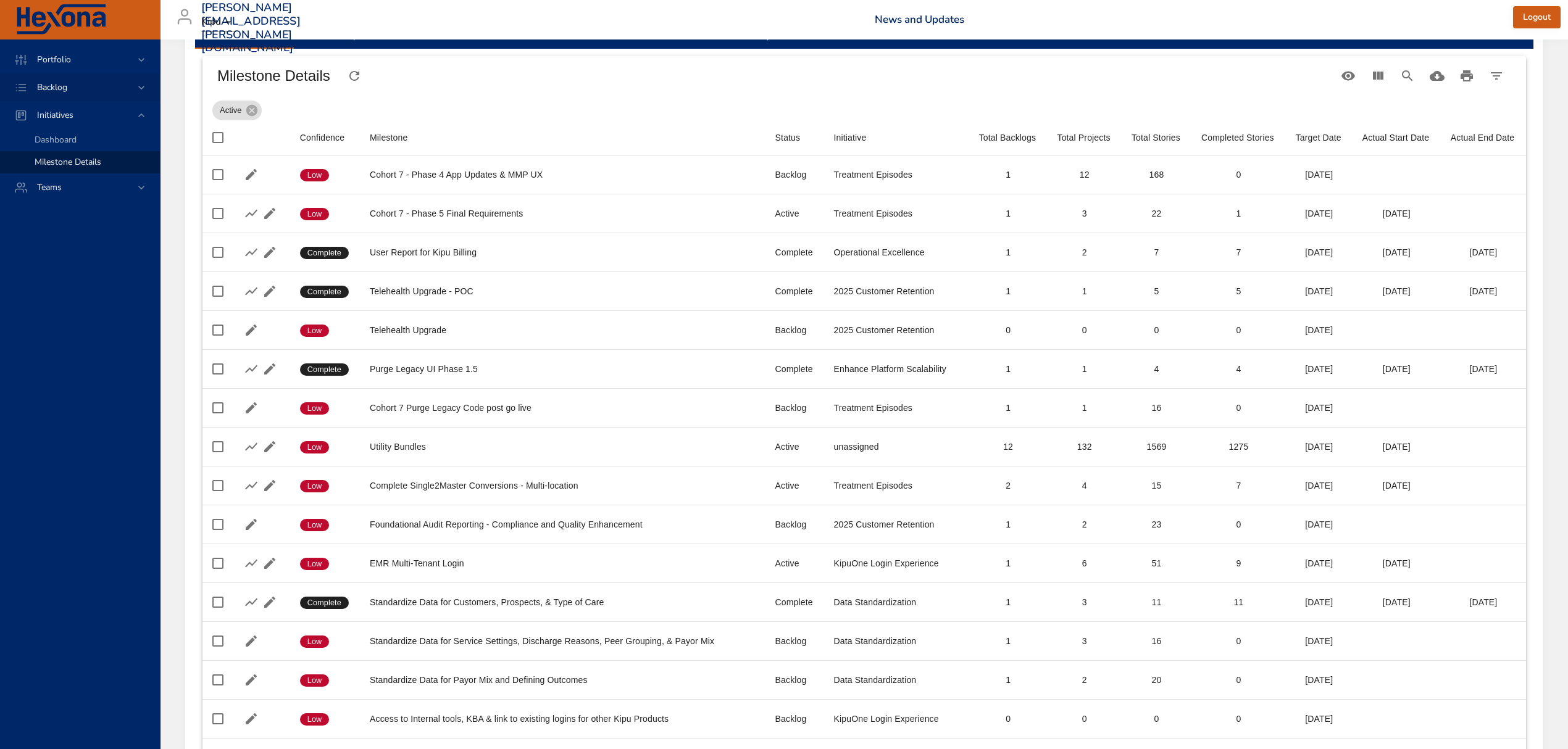
click at [133, 81] on div "Backlog" at bounding box center [81, 88] width 108 height 13
click at [63, 104] on link "Backlog Details" at bounding box center [80, 113] width 160 height 23
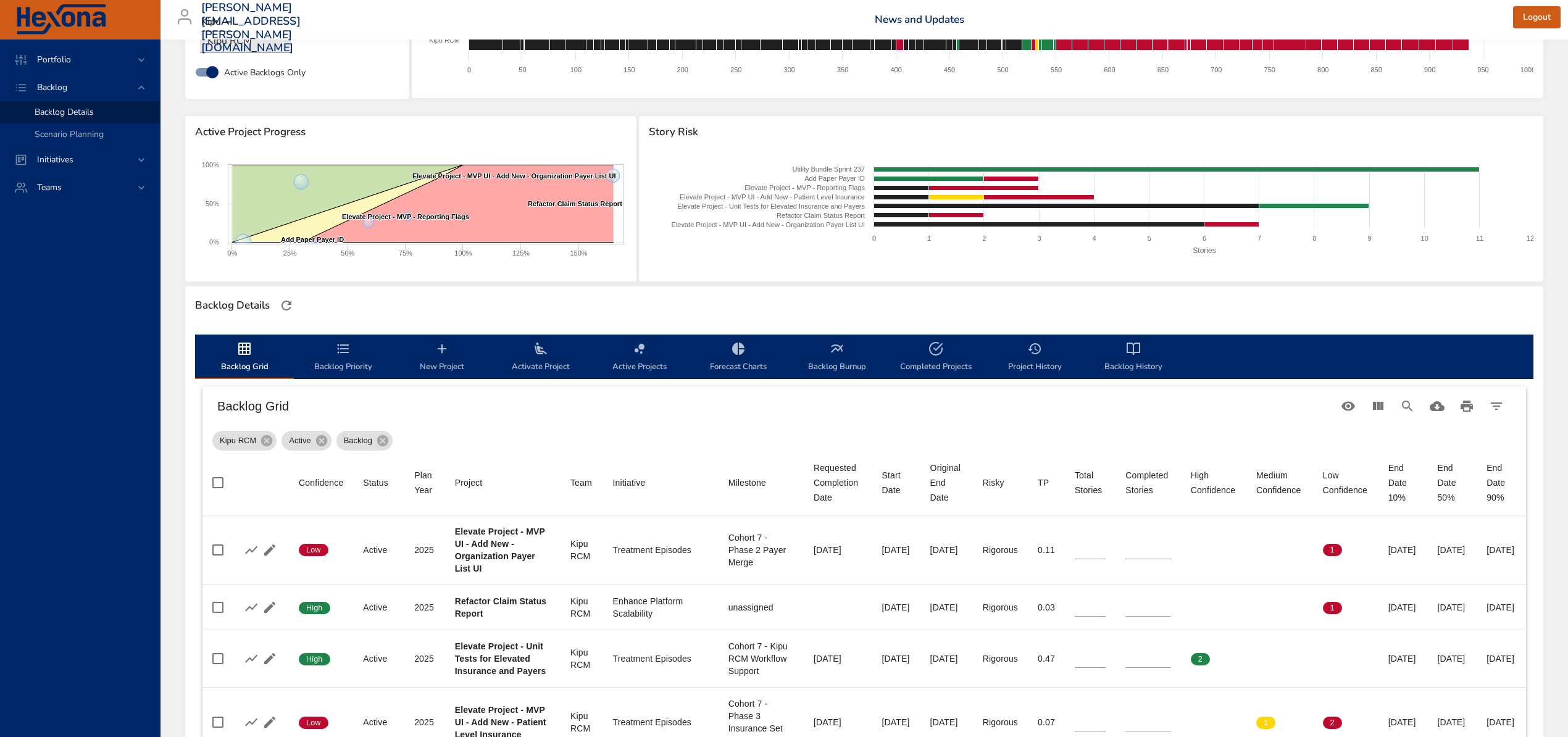
scroll to position [411, 0]
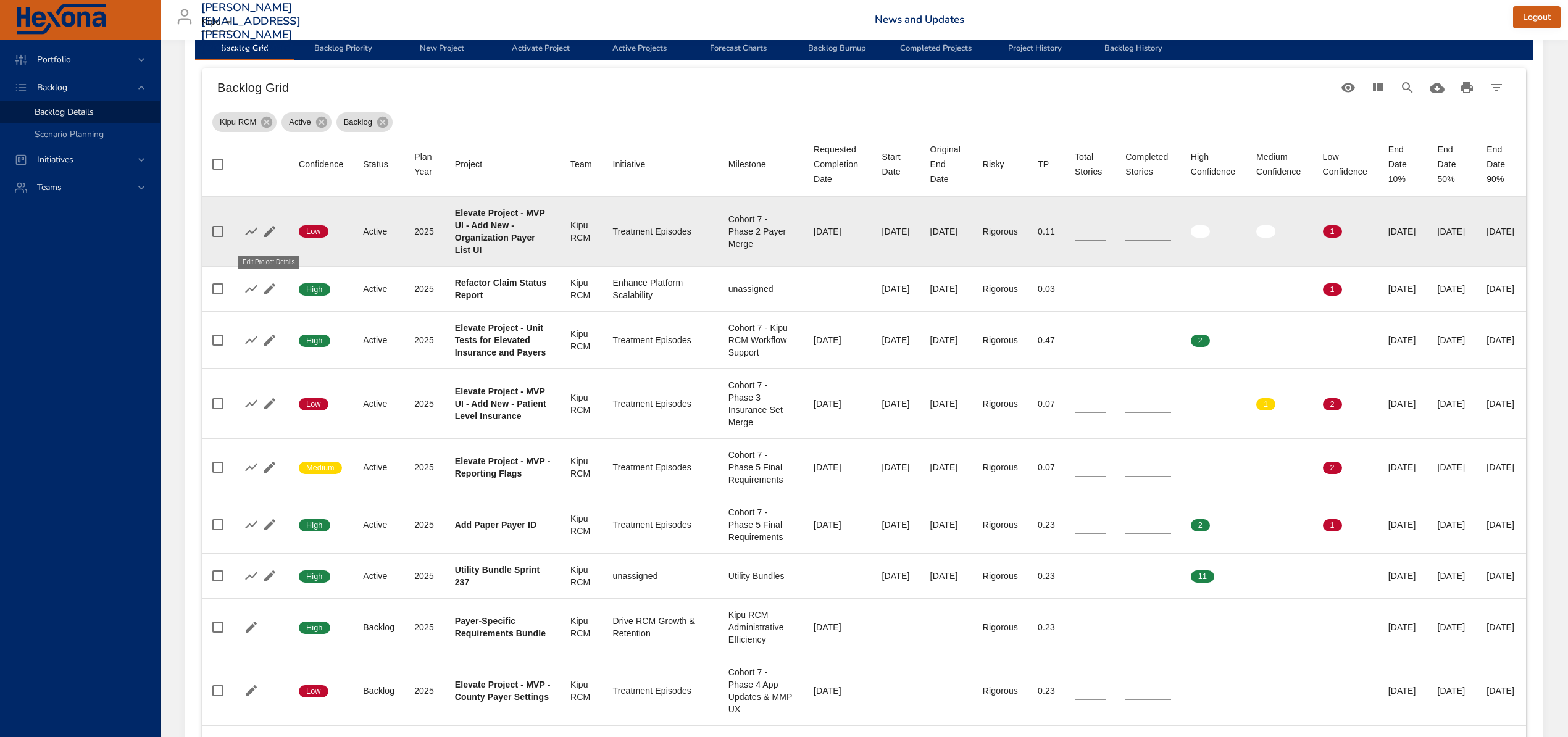
click at [272, 239] on icon "button" at bounding box center [269, 231] width 14 height 14
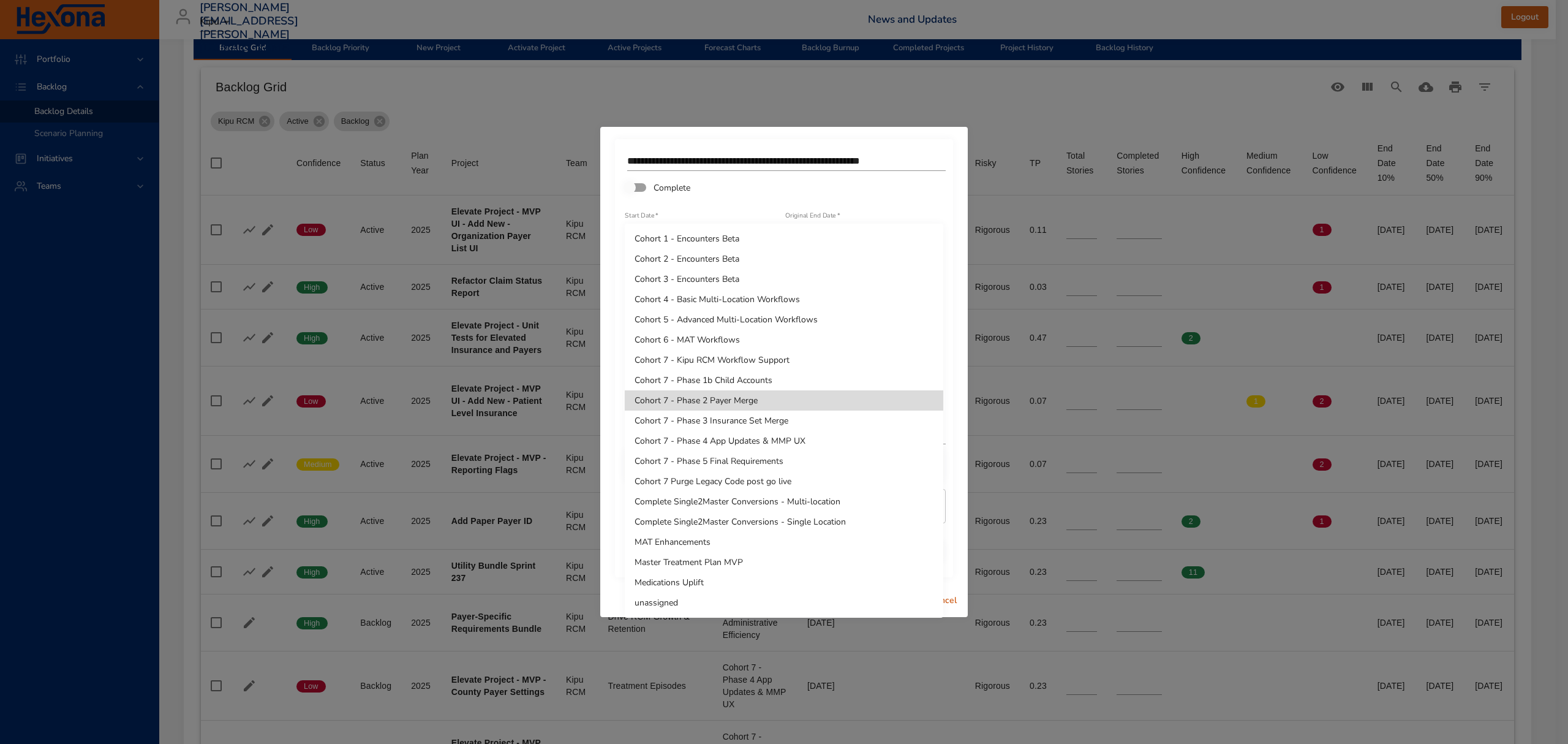
click at [765, 447] on li "Cohort 7 - Phase 4 App Updates & MMP UX" at bounding box center [784, 441] width 318 height 20
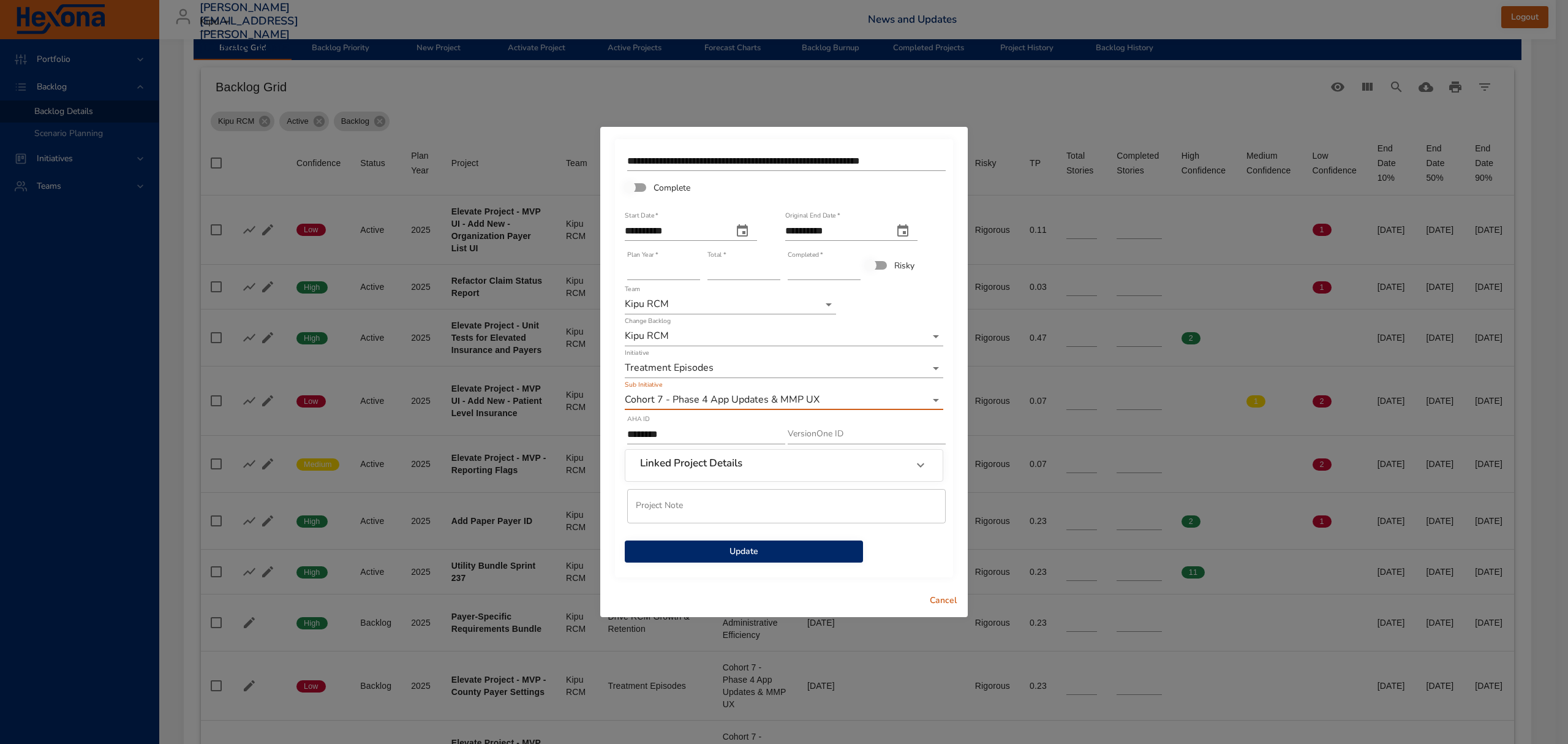
click at [750, 552] on span "Update" at bounding box center [744, 552] width 219 height 15
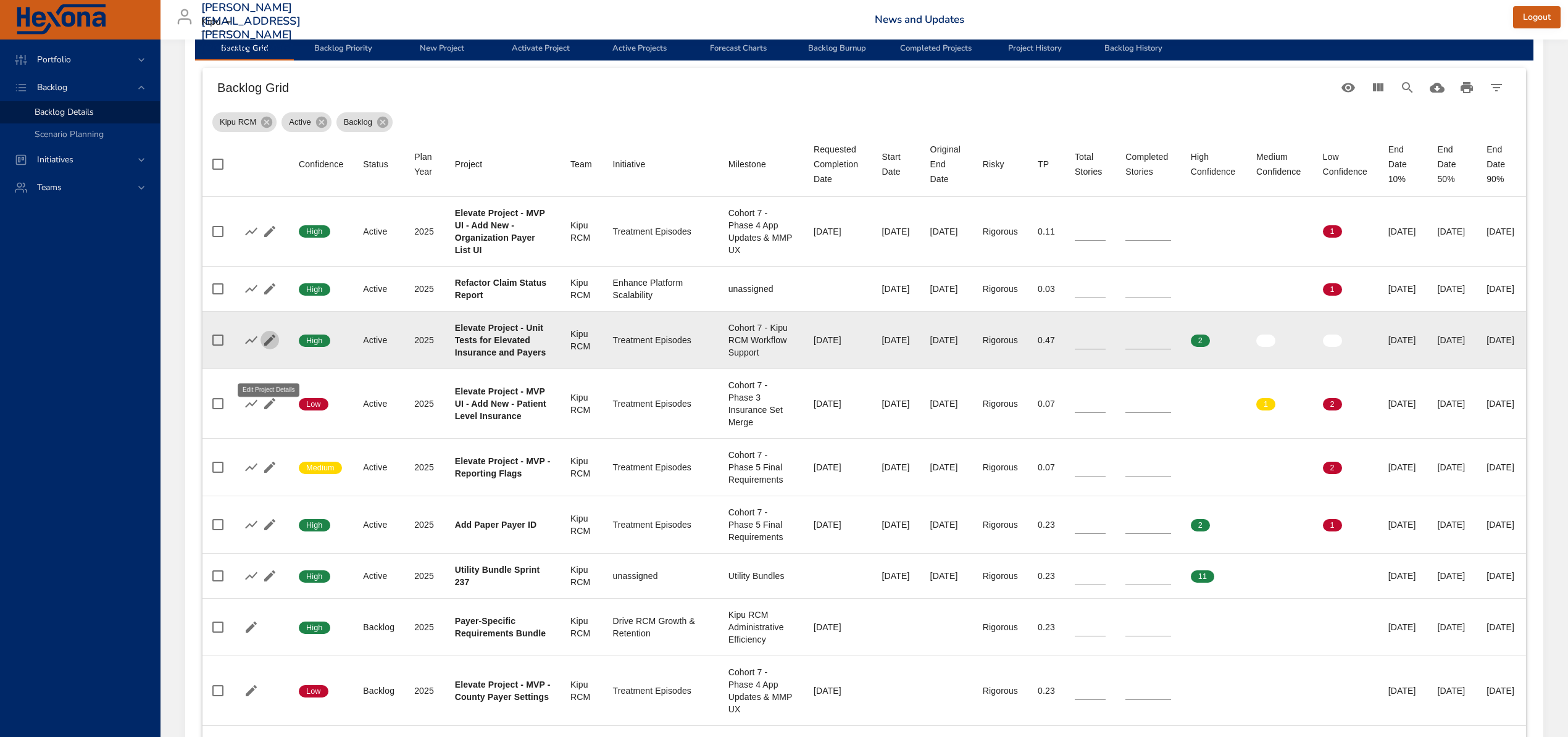
click at [267, 346] on icon "button" at bounding box center [270, 340] width 11 height 11
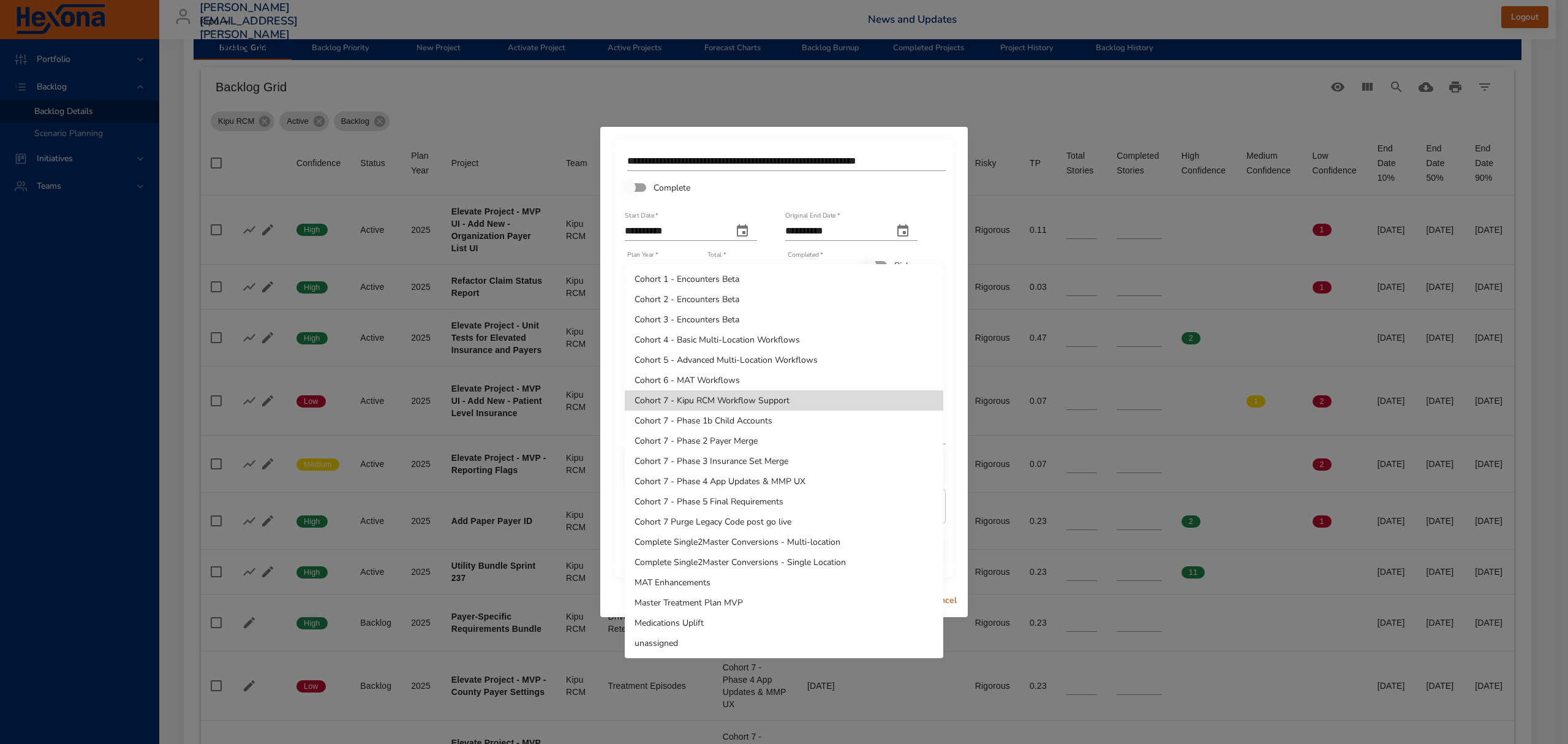
click at [709, 477] on li "Cohort 7 - Phase 4 App Updates & MMP UX" at bounding box center [784, 481] width 318 height 20
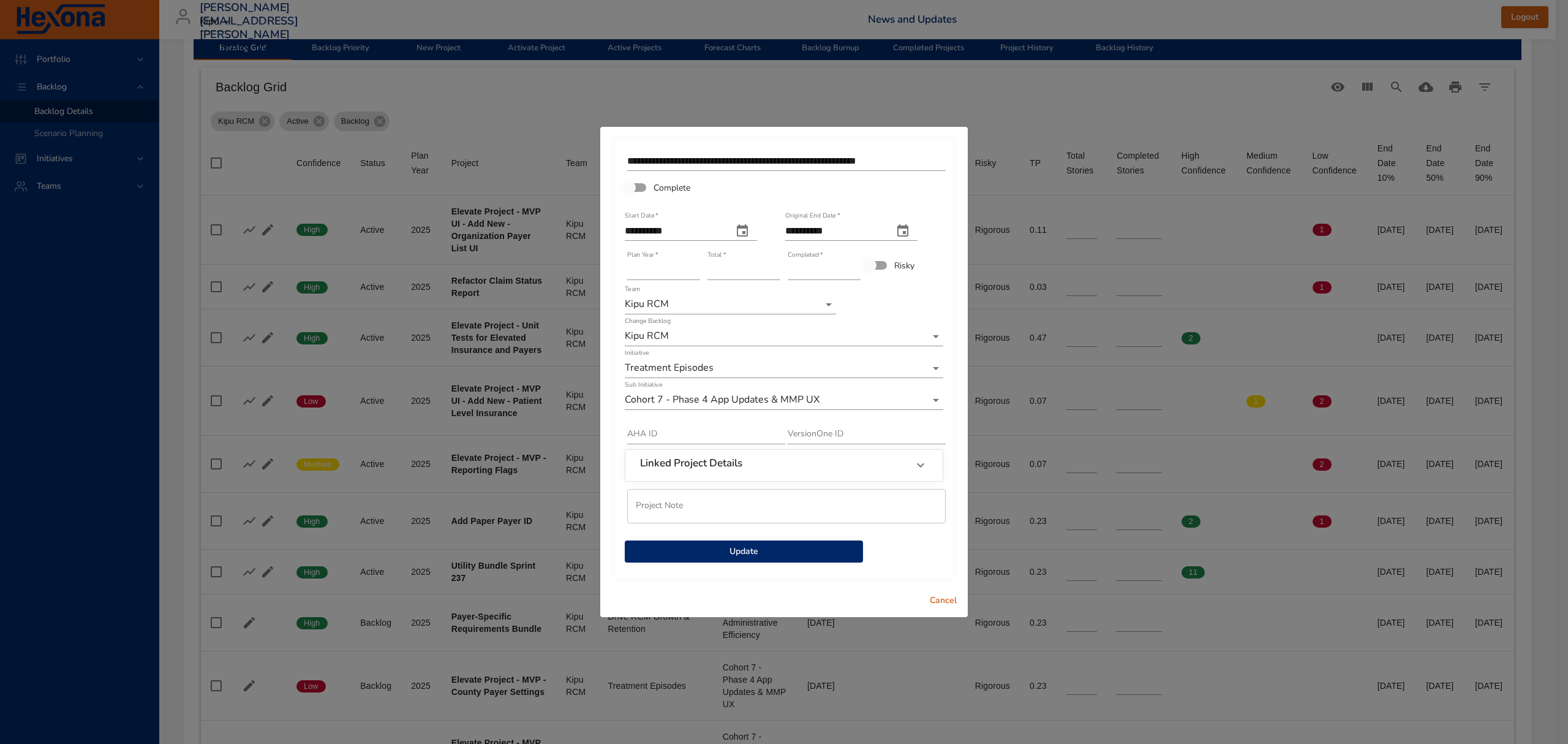
click at [760, 554] on span "Update" at bounding box center [744, 552] width 219 height 15
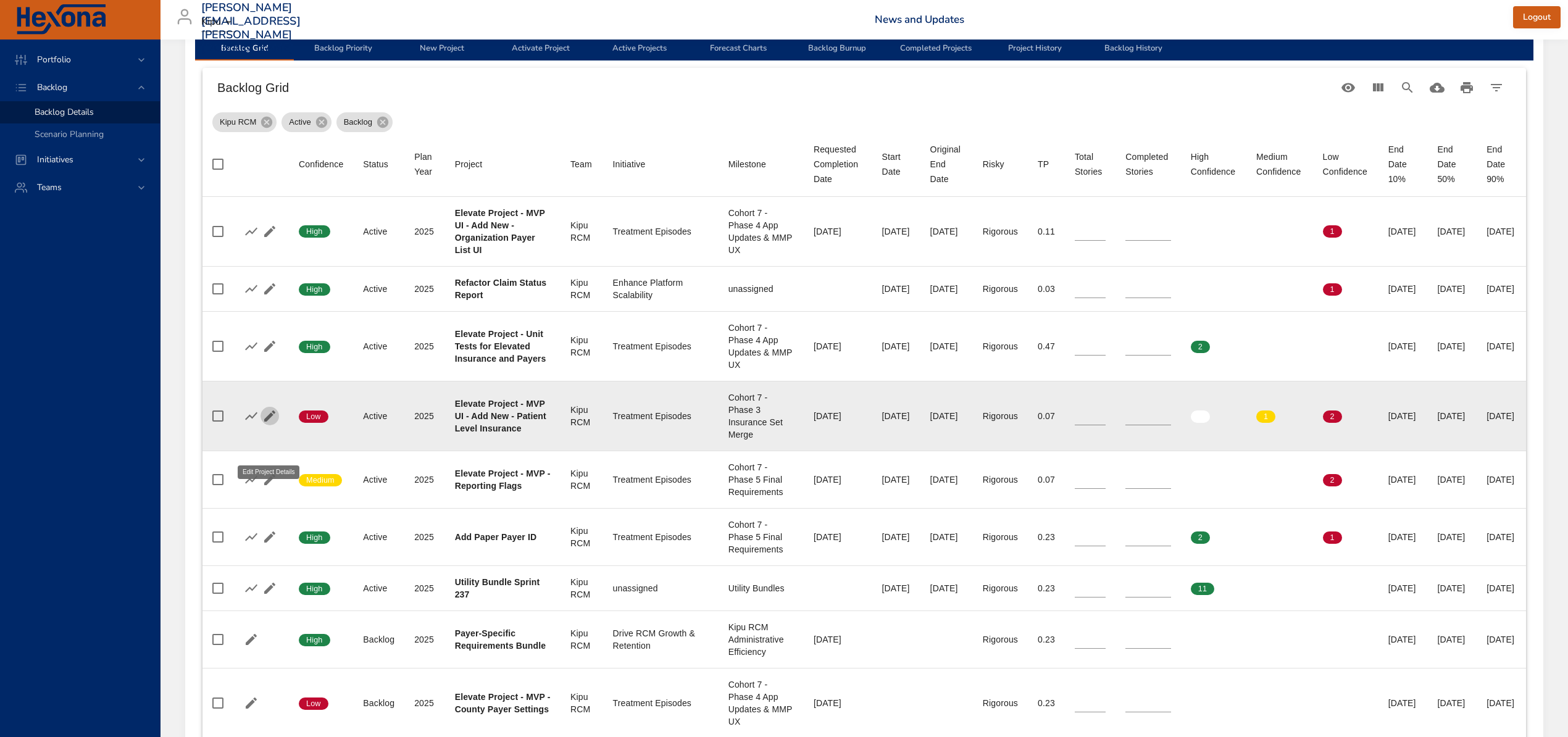
click at [269, 424] on icon "button" at bounding box center [269, 416] width 14 height 14
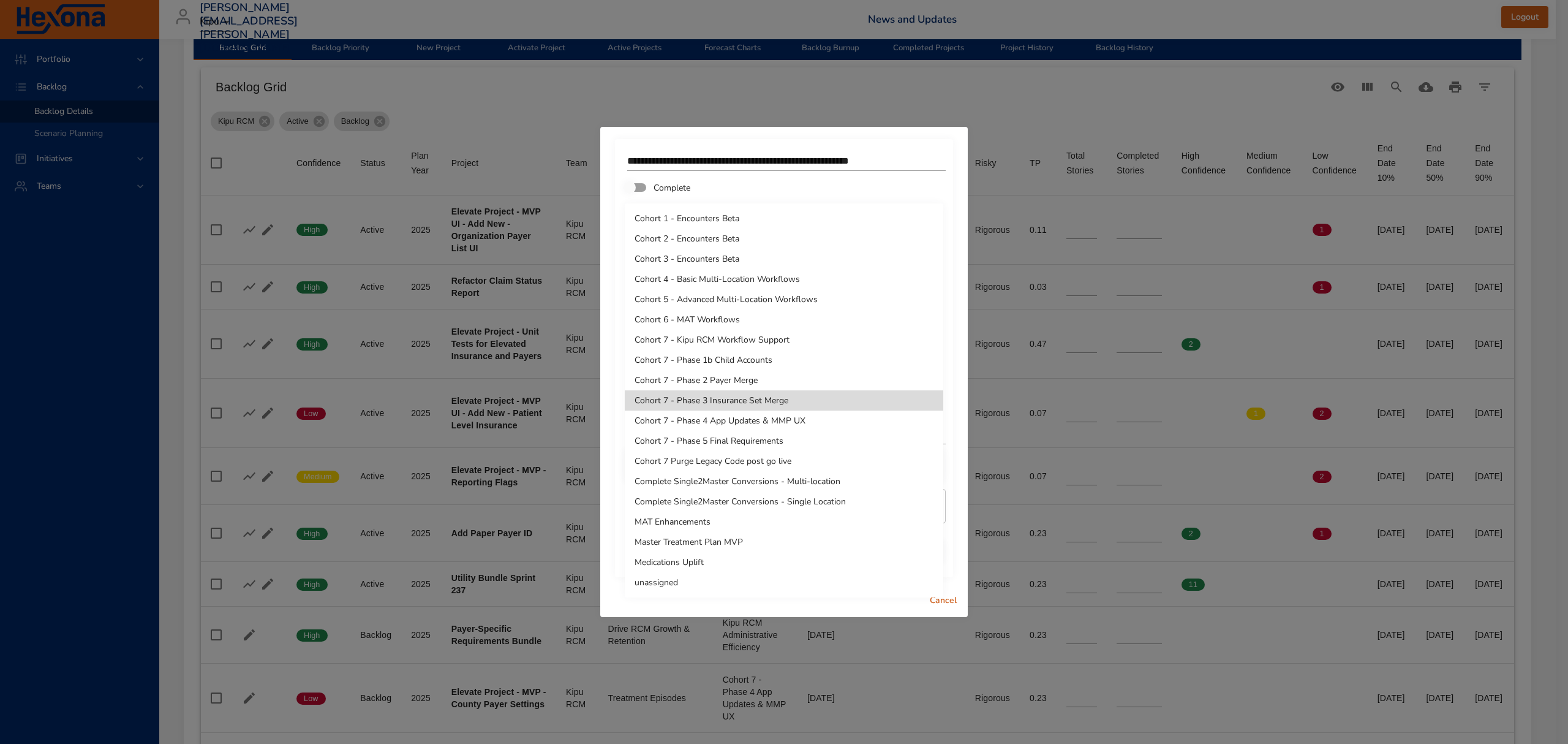
click at [737, 426] on li "Cohort 7 - Phase 4 App Updates & MMP UX" at bounding box center [784, 420] width 318 height 20
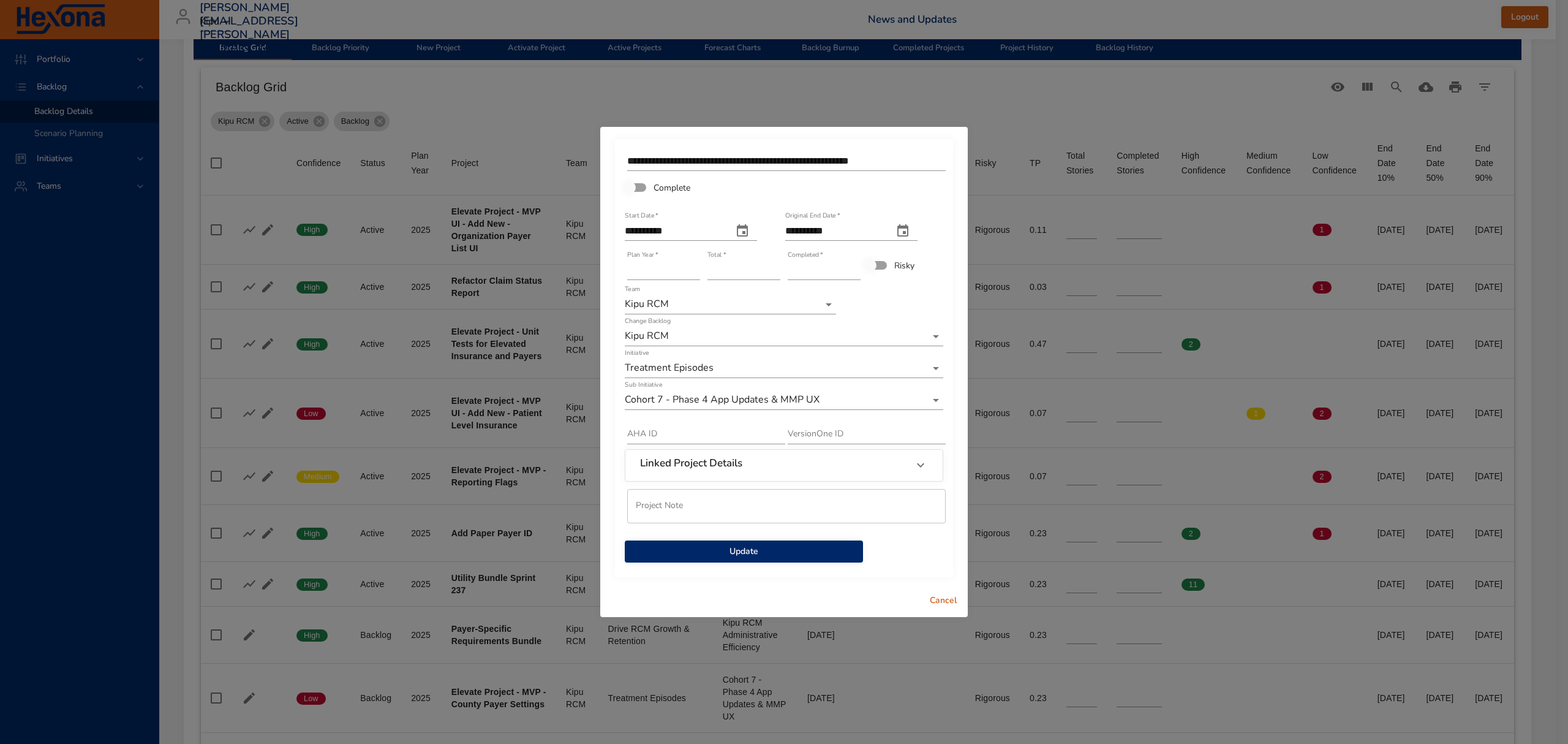
click at [795, 548] on span "Update" at bounding box center [744, 552] width 219 height 15
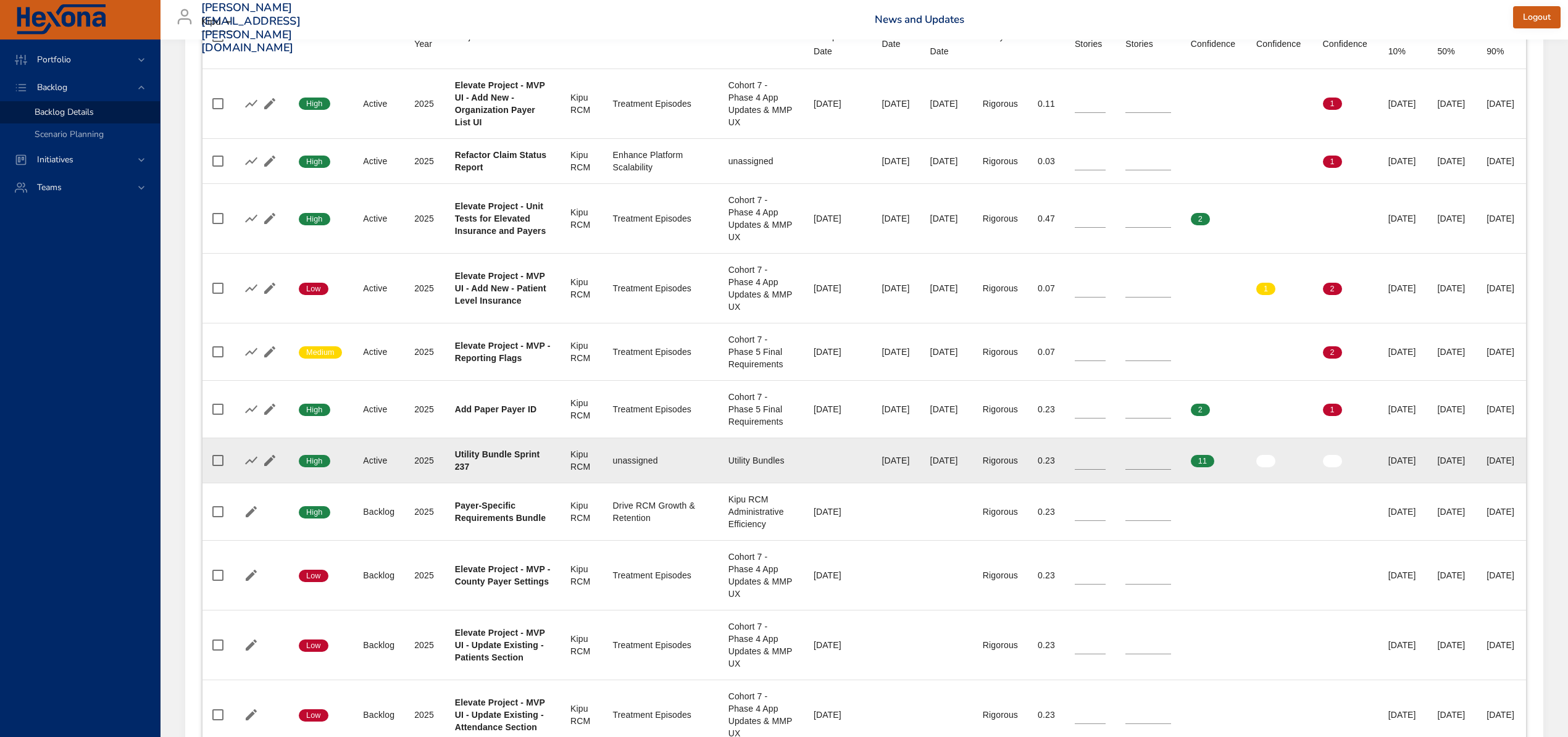
scroll to position [575, 0]
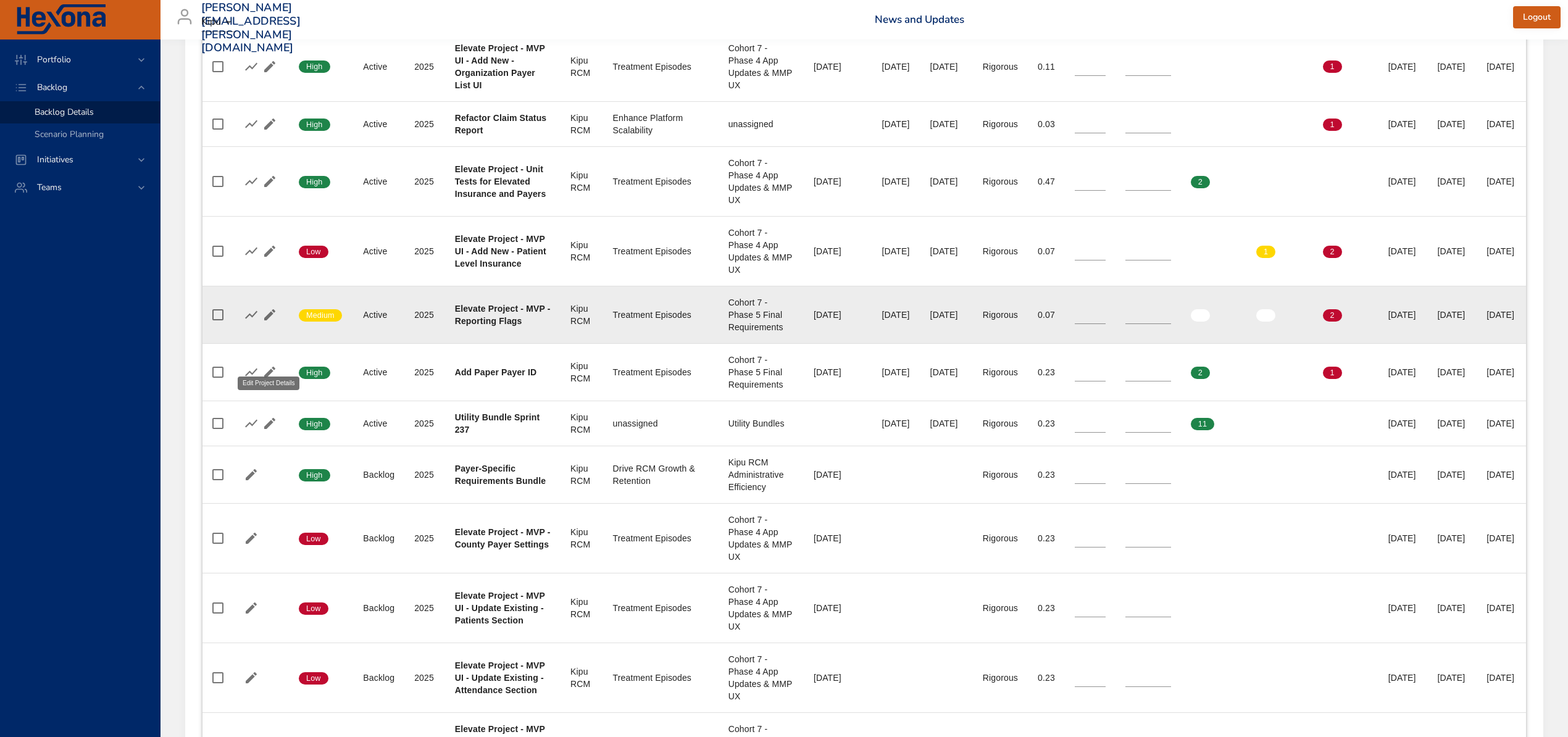
click at [273, 322] on icon "button" at bounding box center [269, 314] width 14 height 14
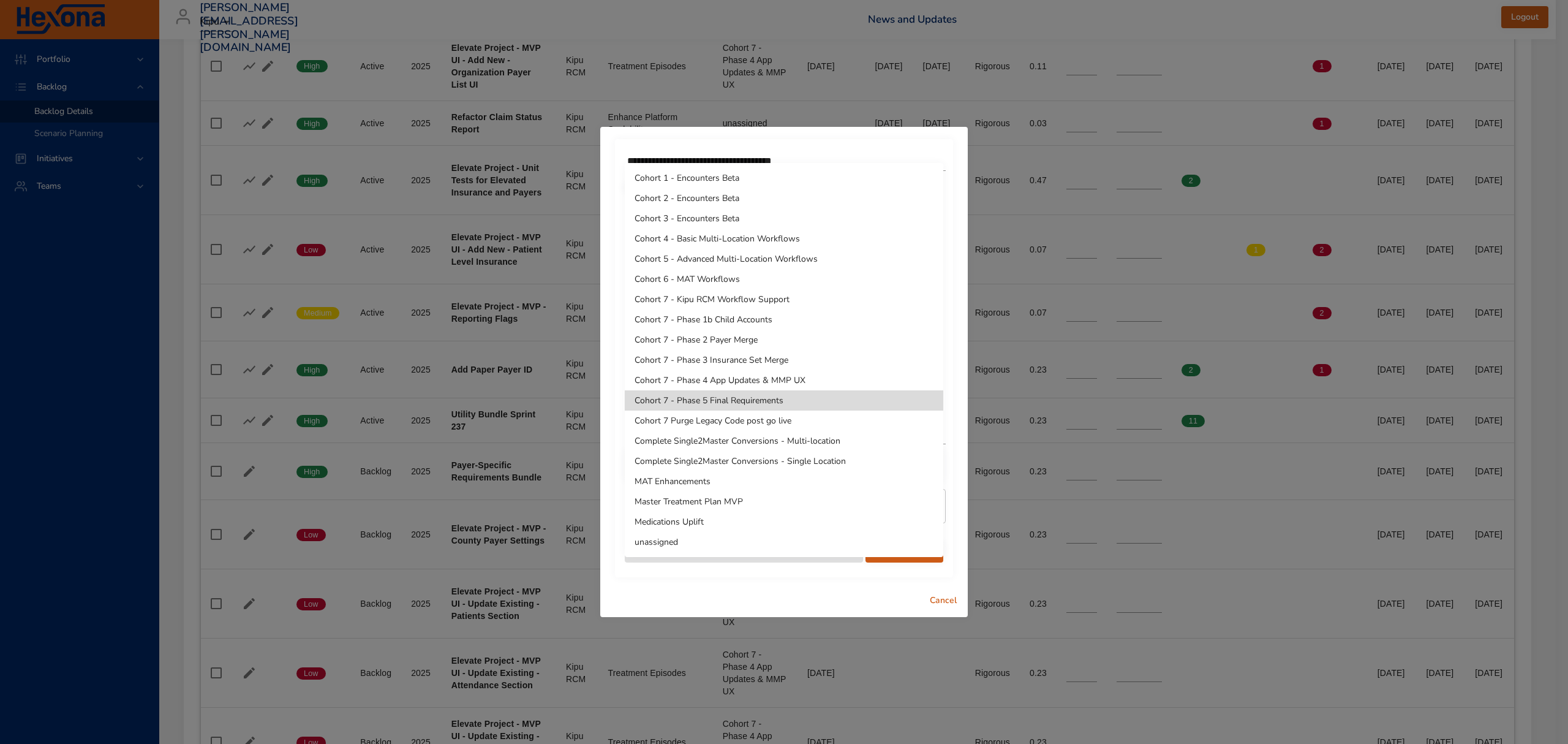
click at [941, 600] on div at bounding box center [784, 372] width 1568 height 744
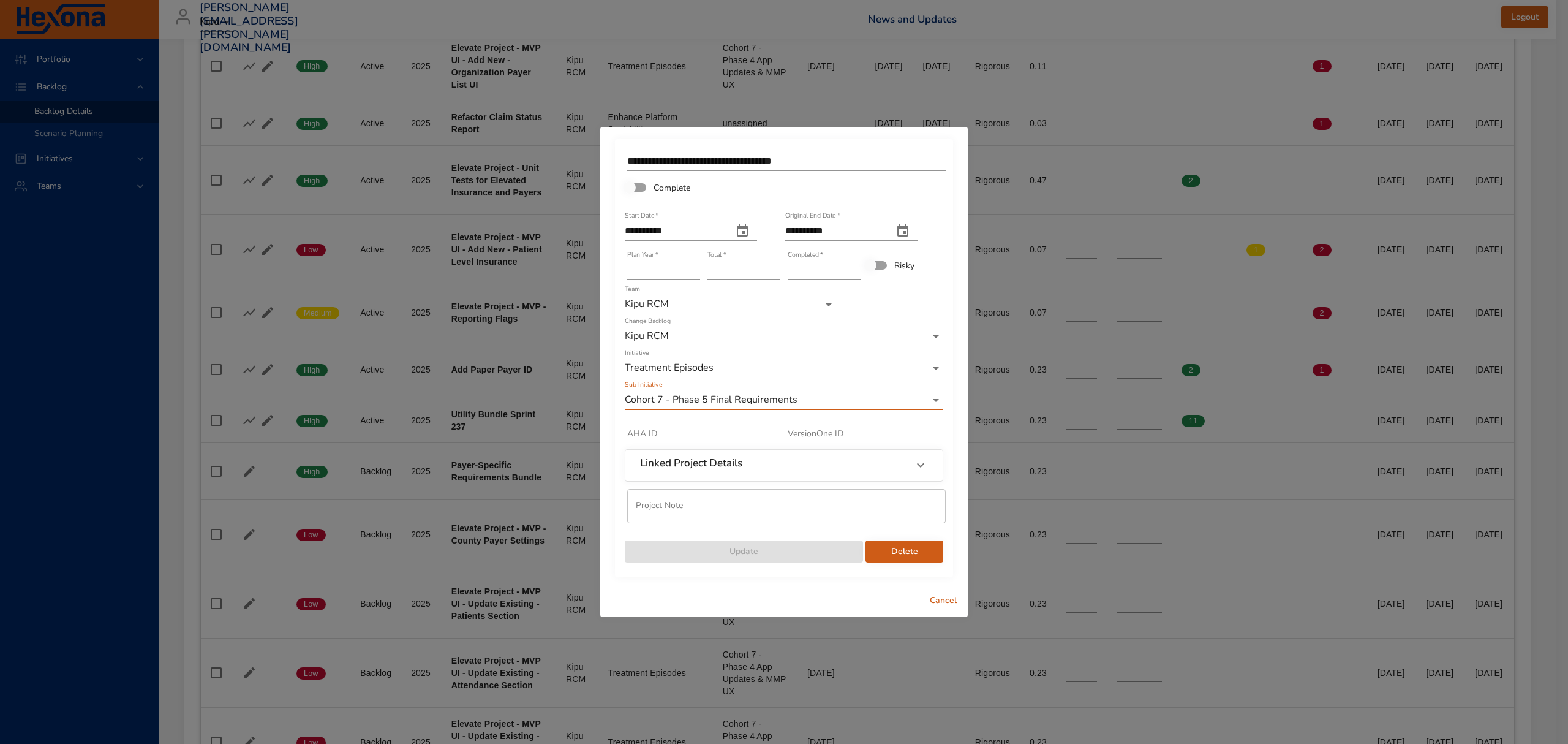
drag, startPoint x: 939, startPoint y: 596, endPoint x: 760, endPoint y: 572, distance: 180.6
click at [939, 596] on span "Cancel" at bounding box center [943, 600] width 30 height 15
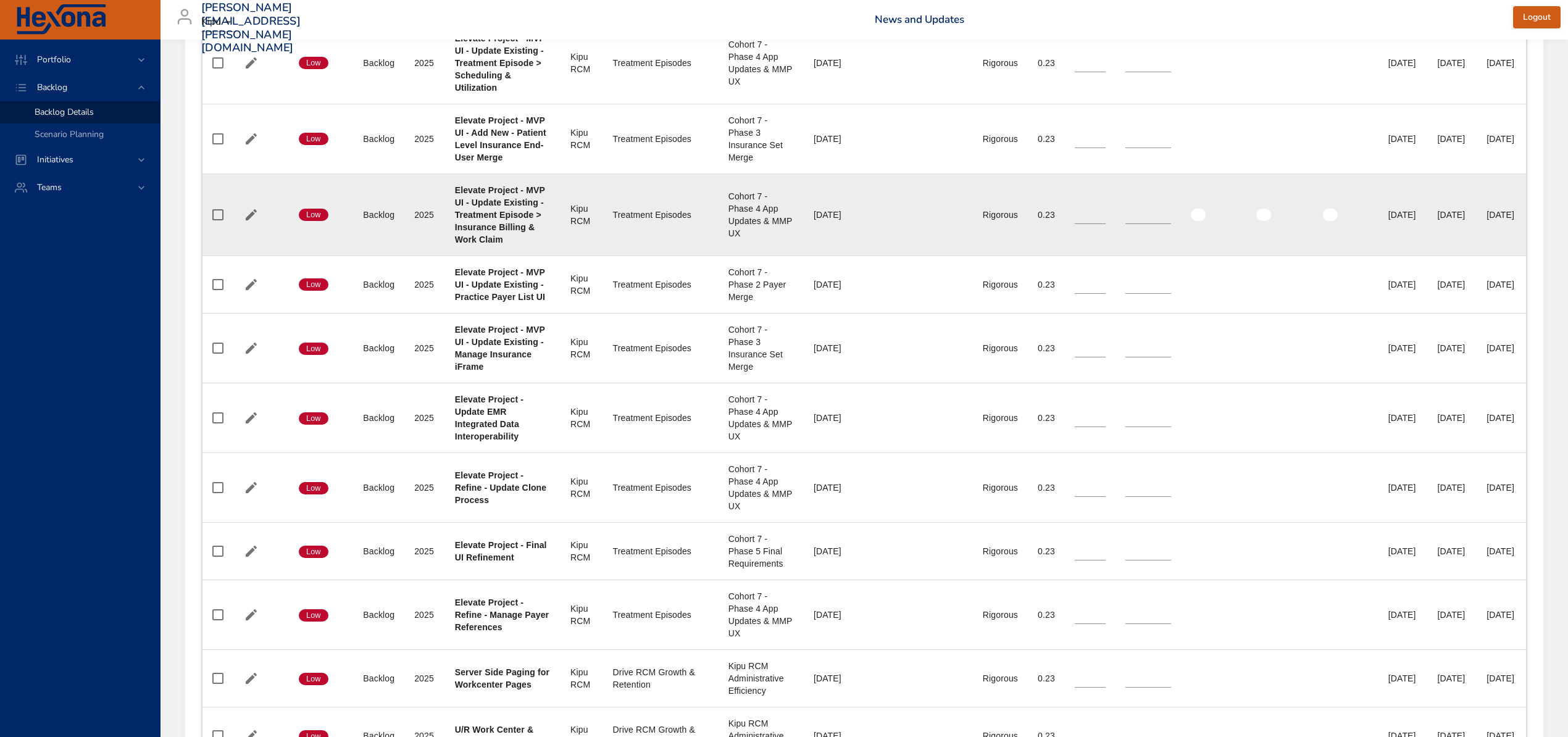
scroll to position [1480, 0]
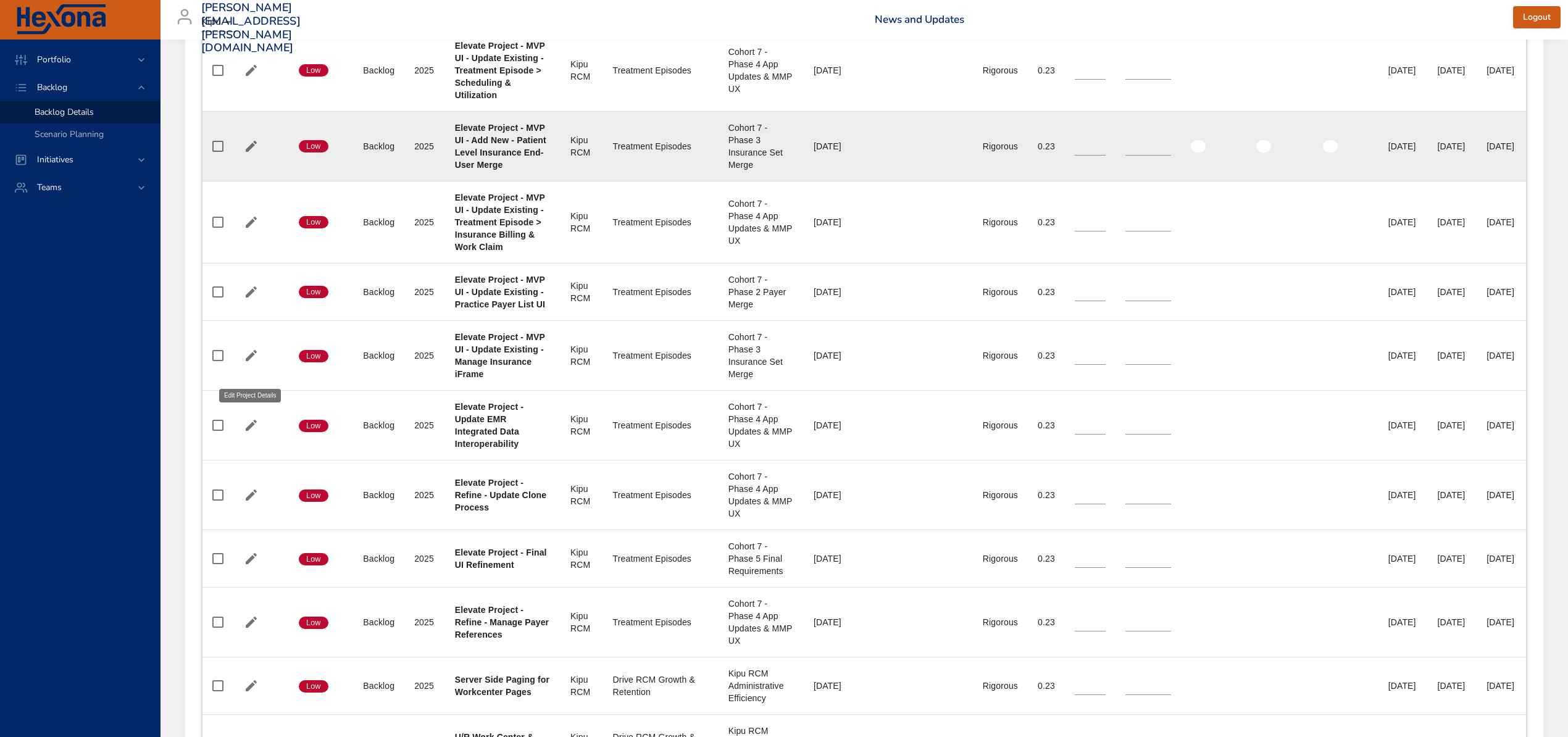
click at [254, 154] on icon "button" at bounding box center [251, 146] width 14 height 14
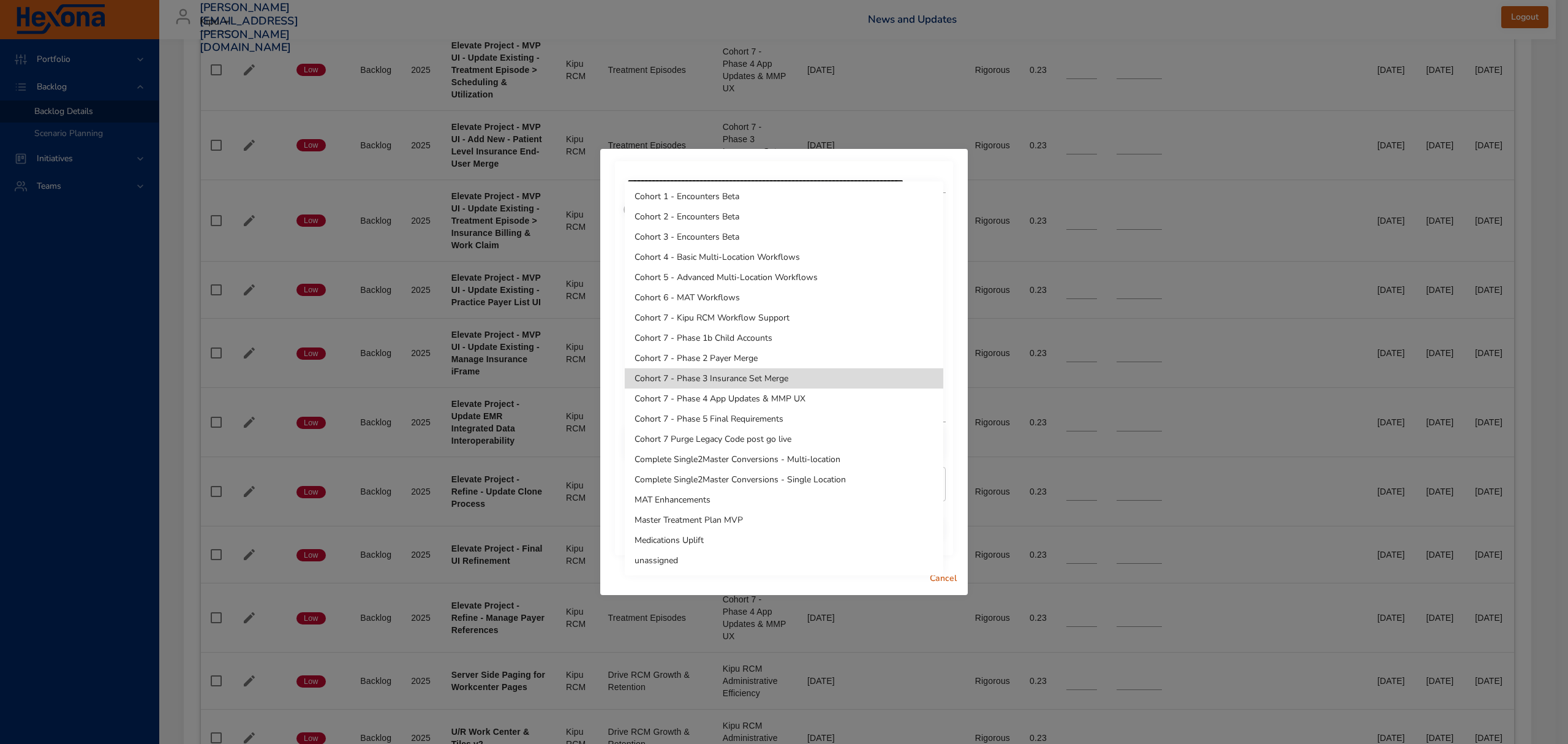
click at [696, 400] on li "Cohort 7 - Phase 4 App Updates & MMP UX" at bounding box center [784, 398] width 318 height 20
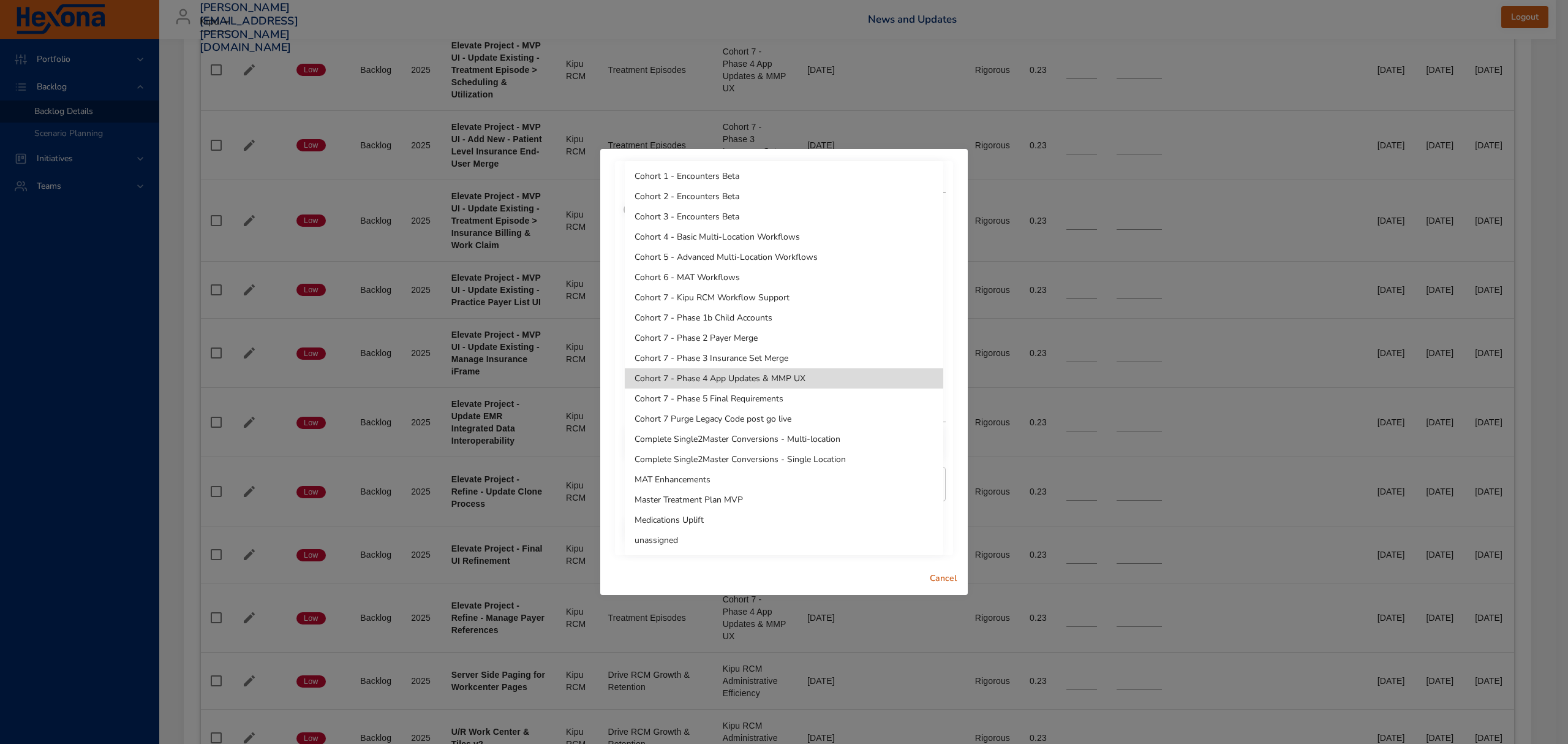
click at [750, 382] on li "Cohort 7 - Phase 4 App Updates & MMP UX" at bounding box center [784, 378] width 318 height 20
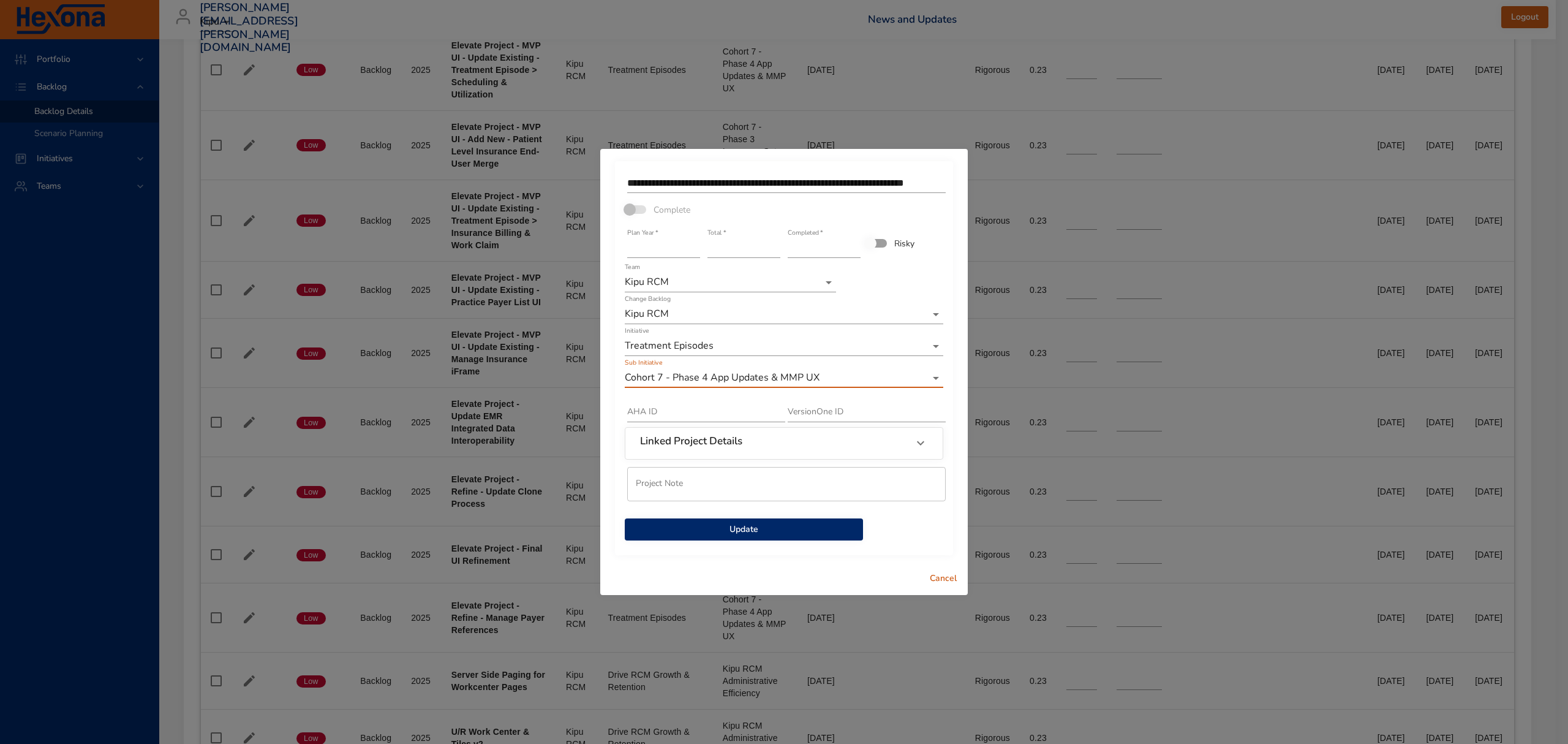
click at [705, 526] on span "Update" at bounding box center [744, 529] width 219 height 15
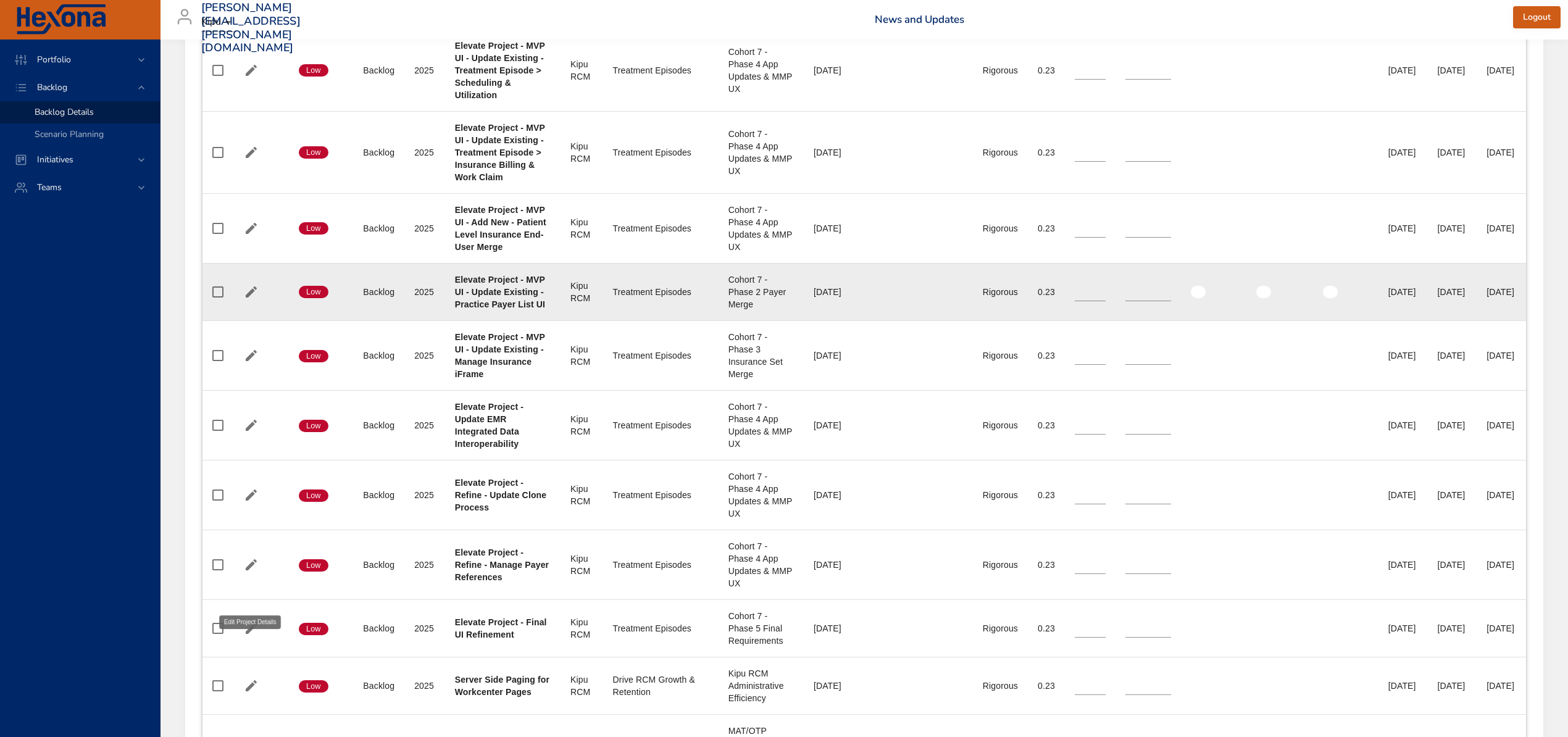
click at [249, 297] on icon "button" at bounding box center [252, 292] width 11 height 11
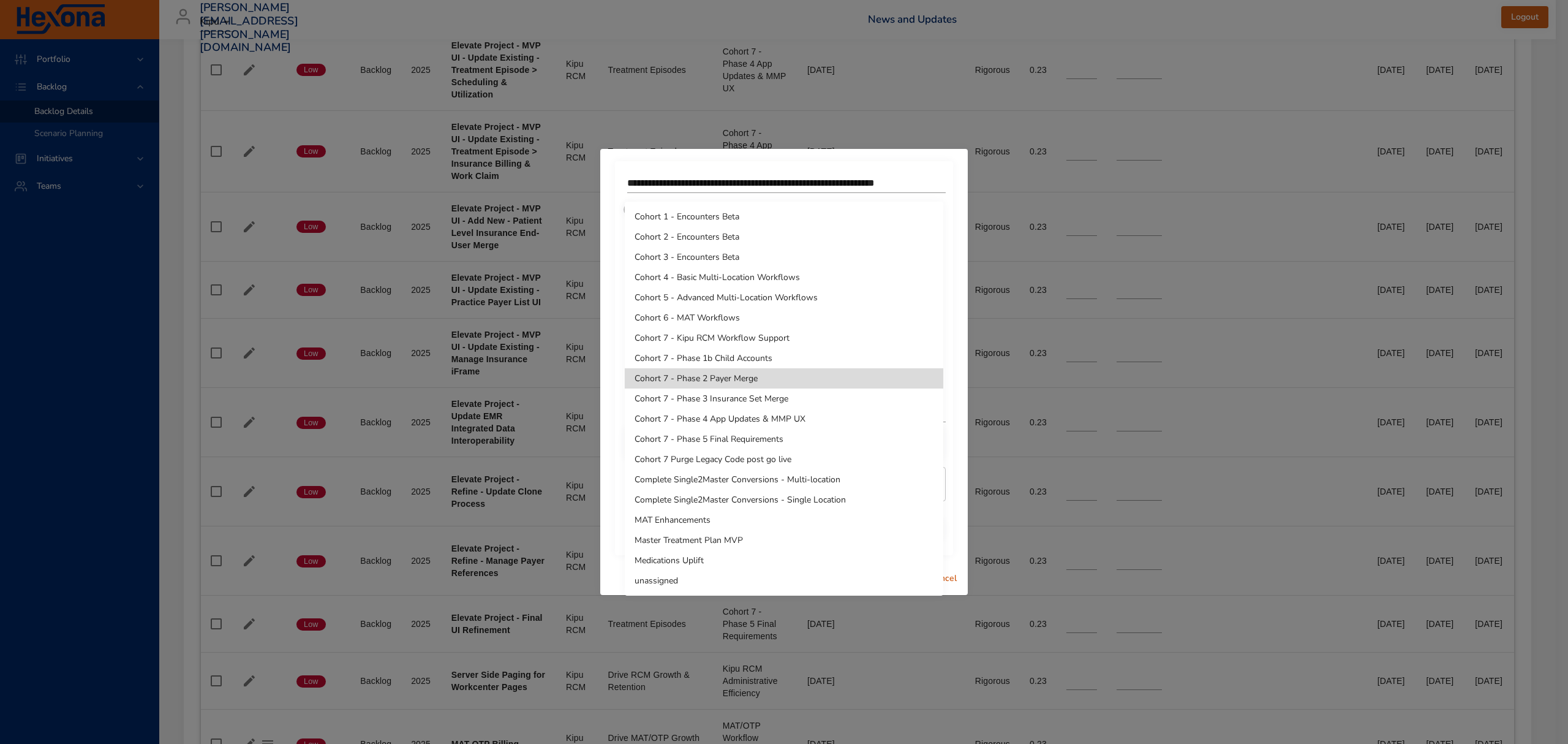
click at [753, 417] on li "Cohort 7 - Phase 4 App Updates & MMP UX" at bounding box center [784, 418] width 318 height 20
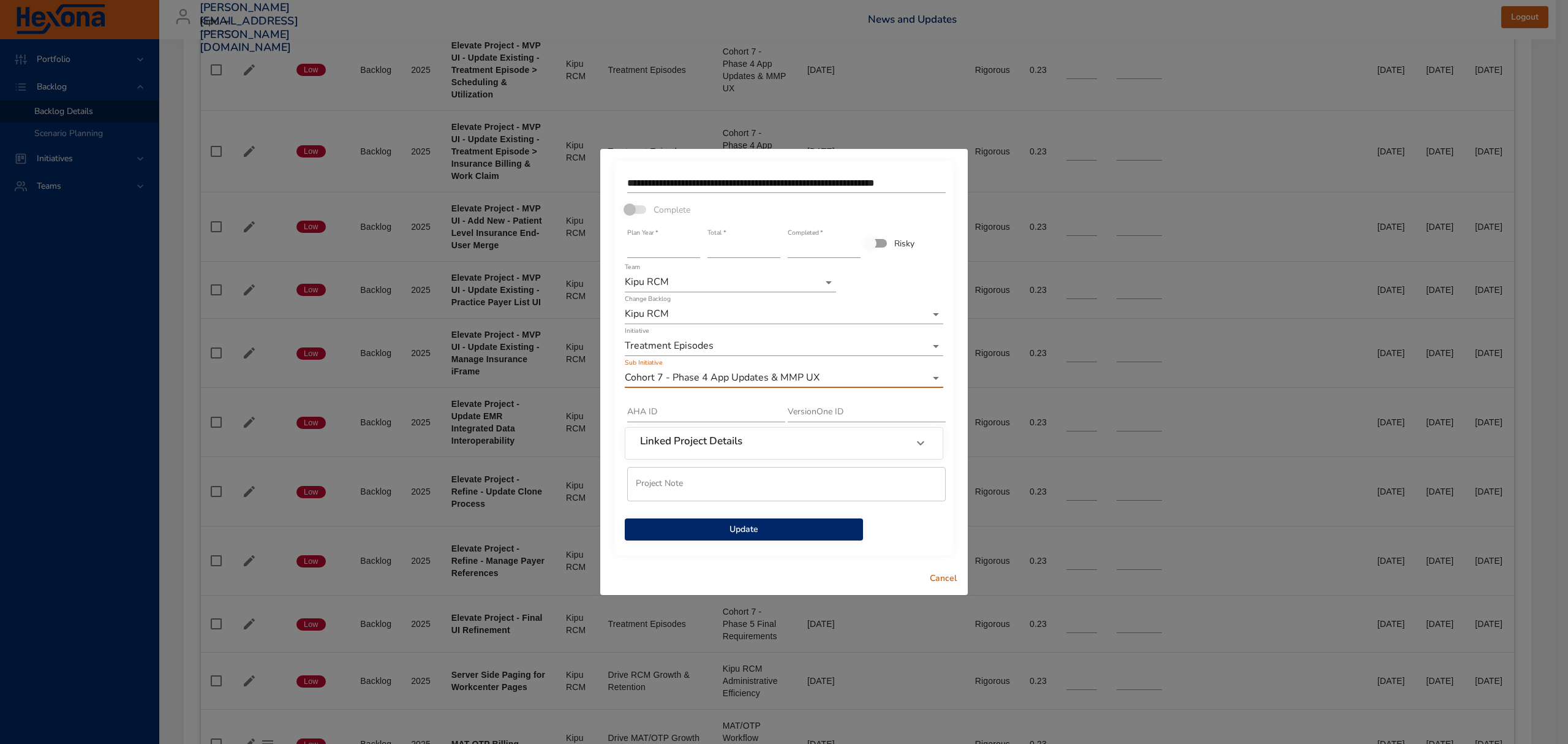
click at [728, 525] on span "Update" at bounding box center [744, 529] width 219 height 15
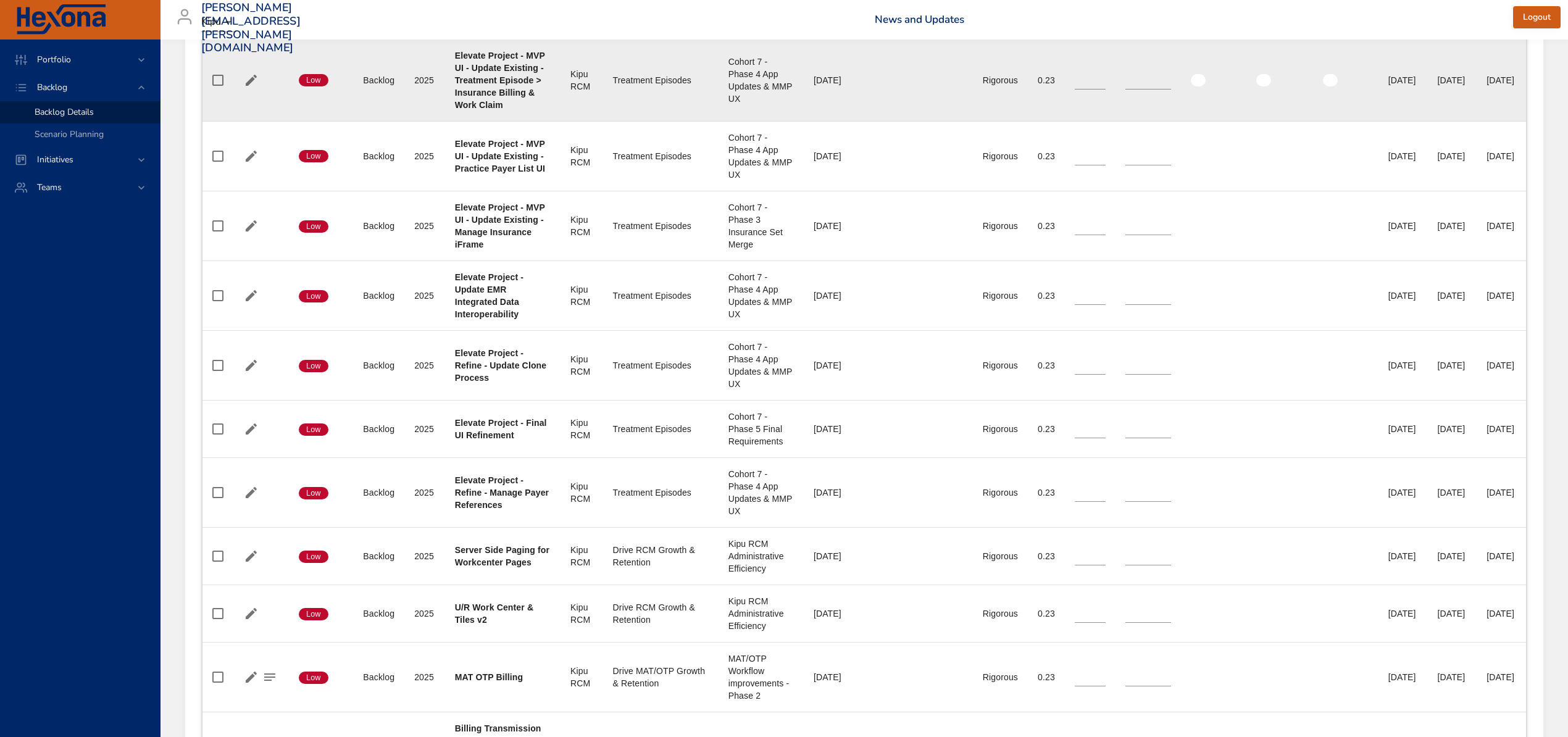
scroll to position [1645, 0]
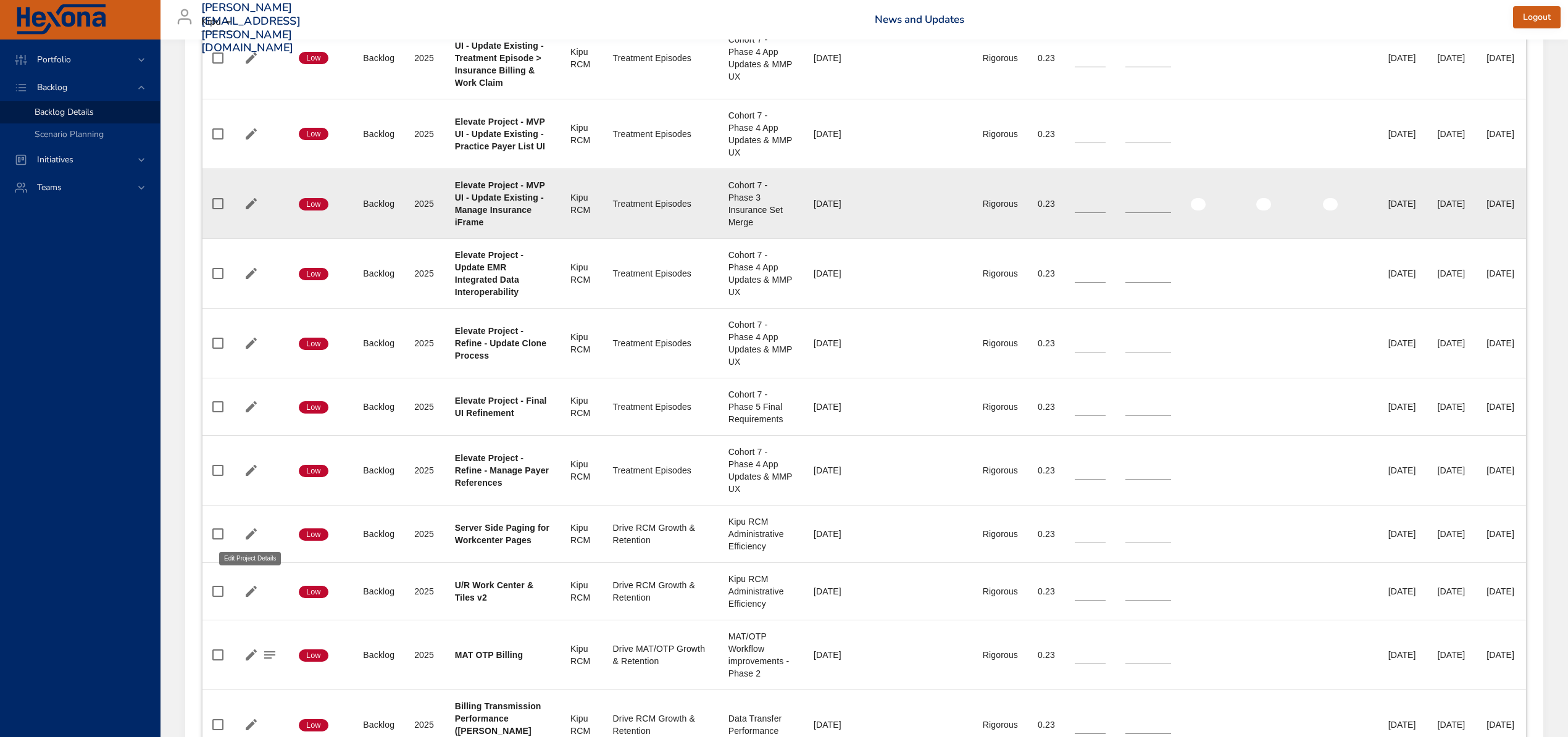
click at [257, 211] on icon "button" at bounding box center [251, 203] width 14 height 14
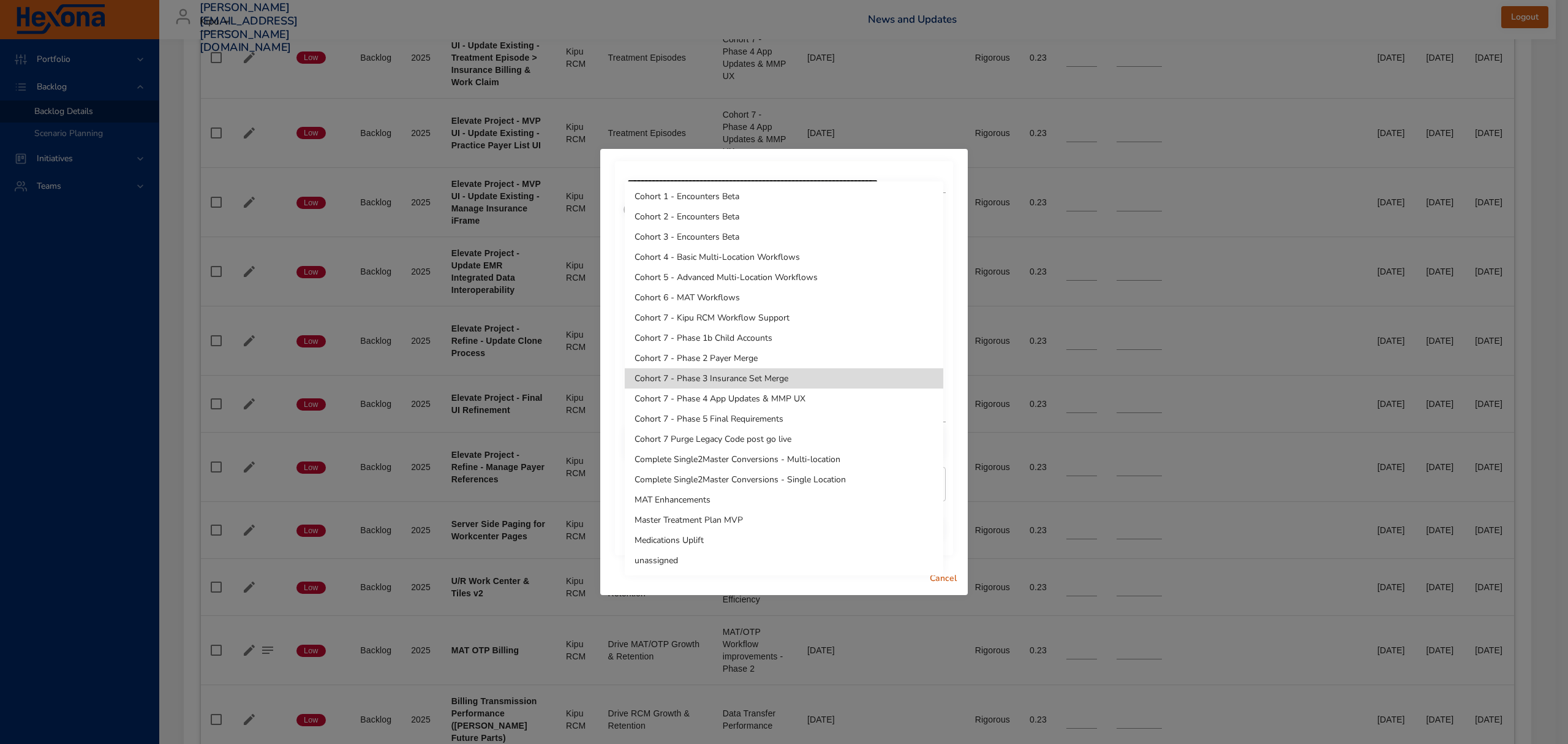
click at [758, 396] on li "Cohort 7 - Phase 4 App Updates & MMP UX" at bounding box center [784, 398] width 318 height 20
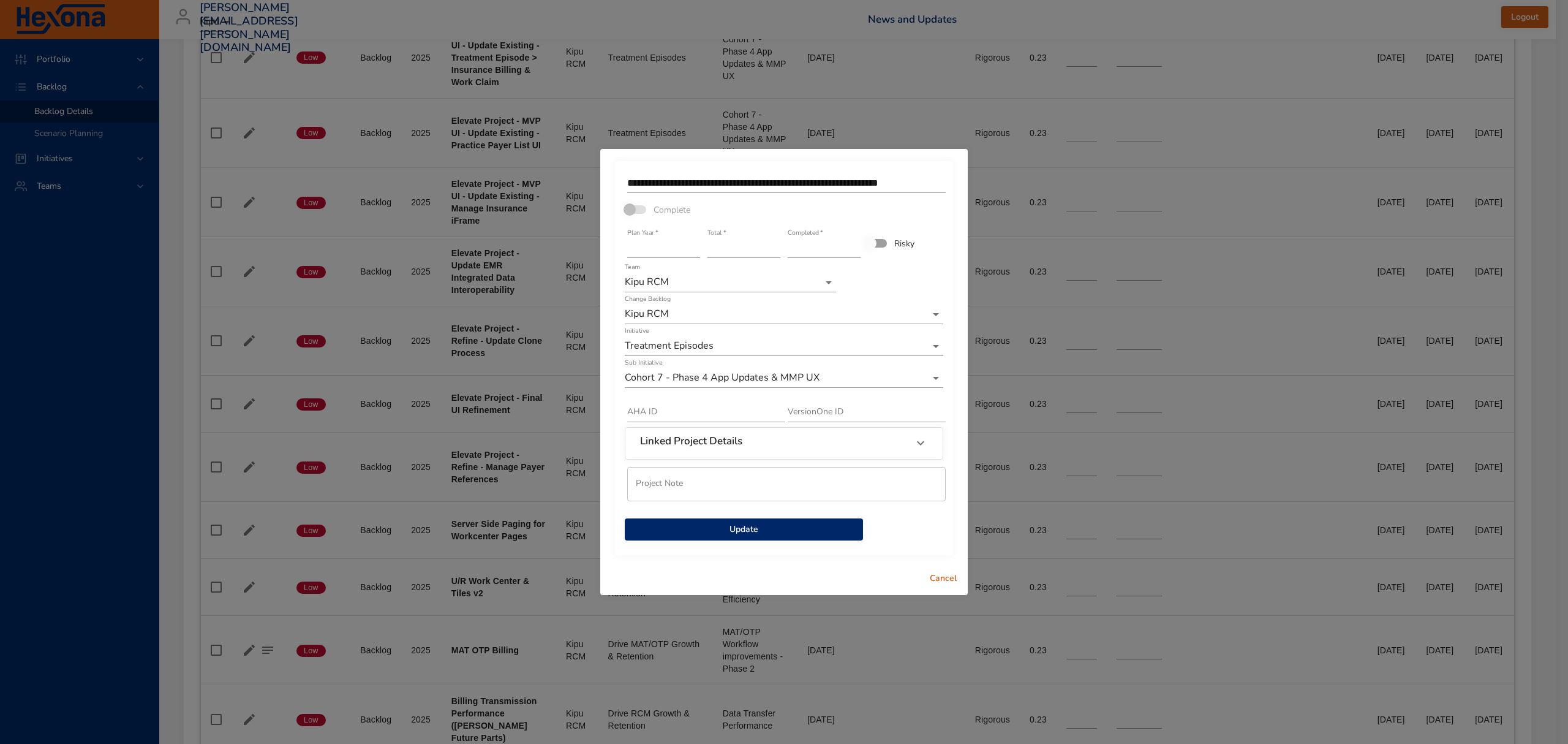
click at [763, 524] on span "Update" at bounding box center [744, 529] width 219 height 15
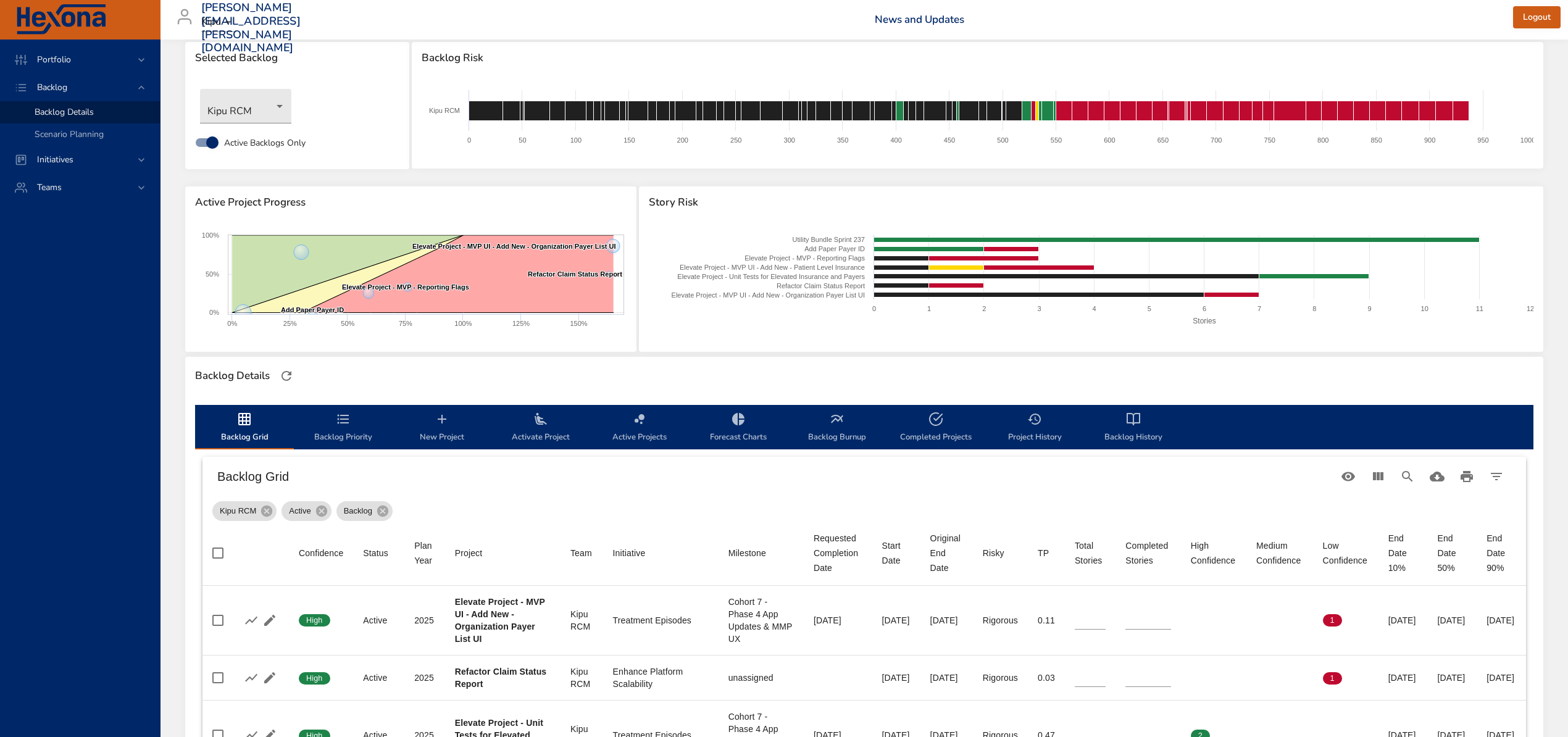
scroll to position [0, 0]
